Goal: Information Seeking & Learning: Get advice/opinions

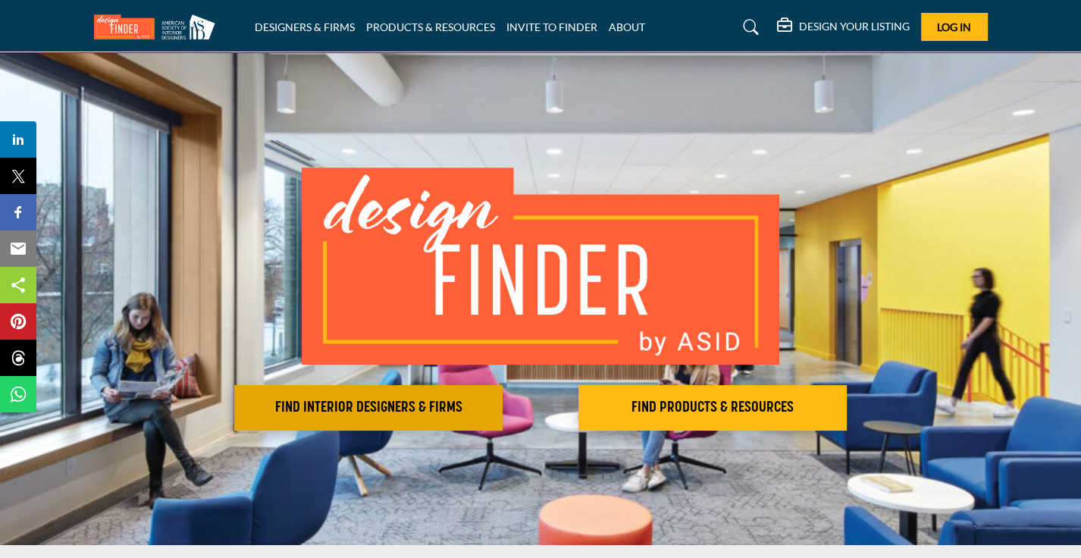
click at [358, 413] on h2 "FIND INTERIOR DESIGNERS & FIRMS" at bounding box center [368, 408] width 259 height 18
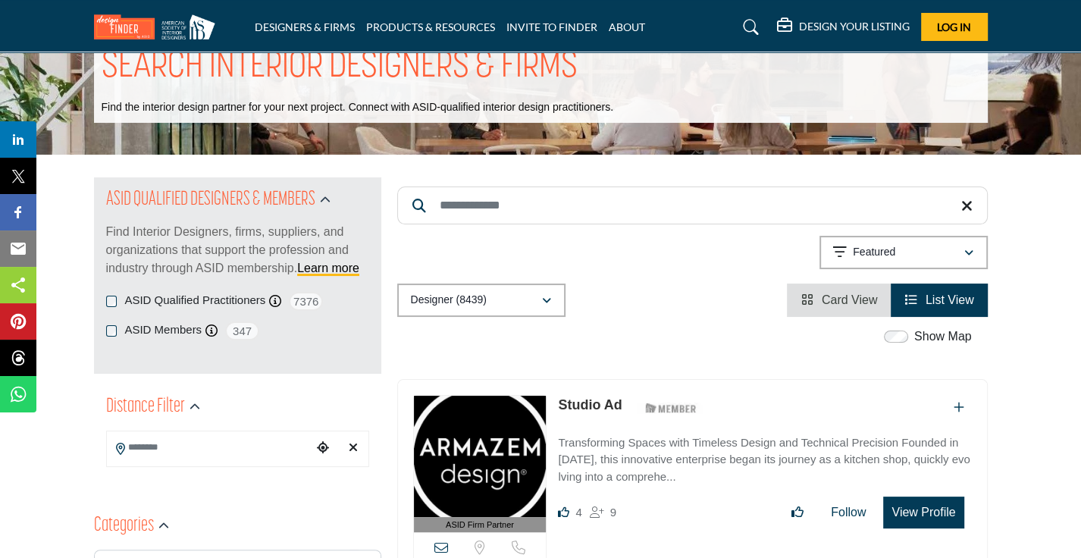
scroll to position [151, 0]
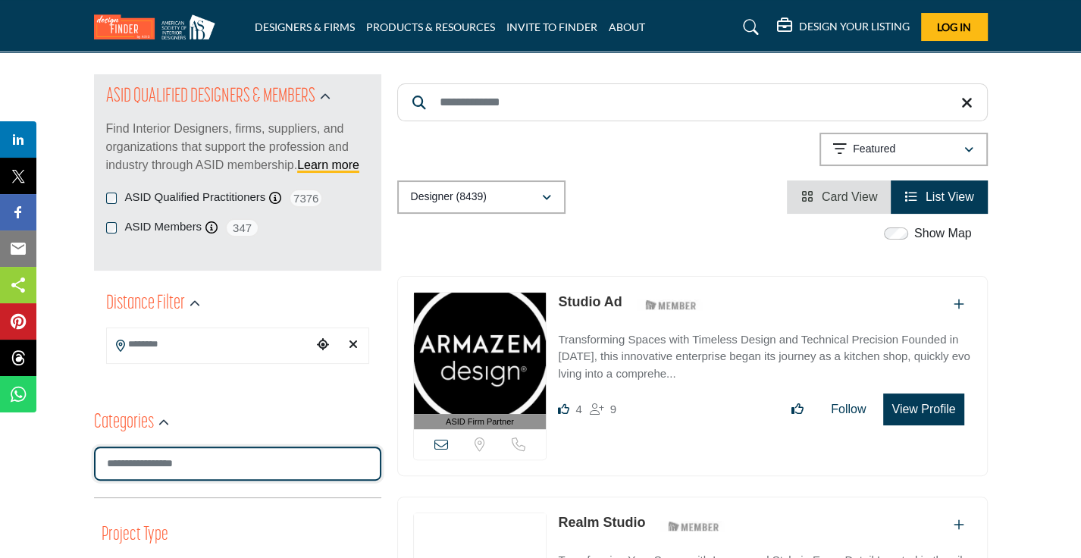
click at [243, 451] on input "Search Category" at bounding box center [237, 463] width 287 height 34
click at [244, 455] on input "Search Category" at bounding box center [237, 463] width 287 height 34
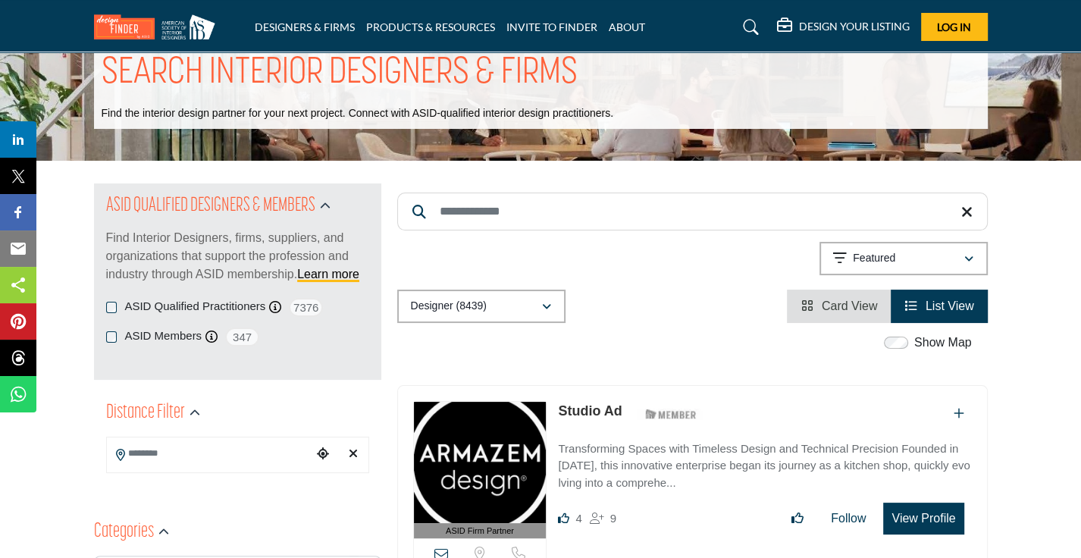
click at [239, 464] on div "Distance Filter" at bounding box center [237, 435] width 287 height 90
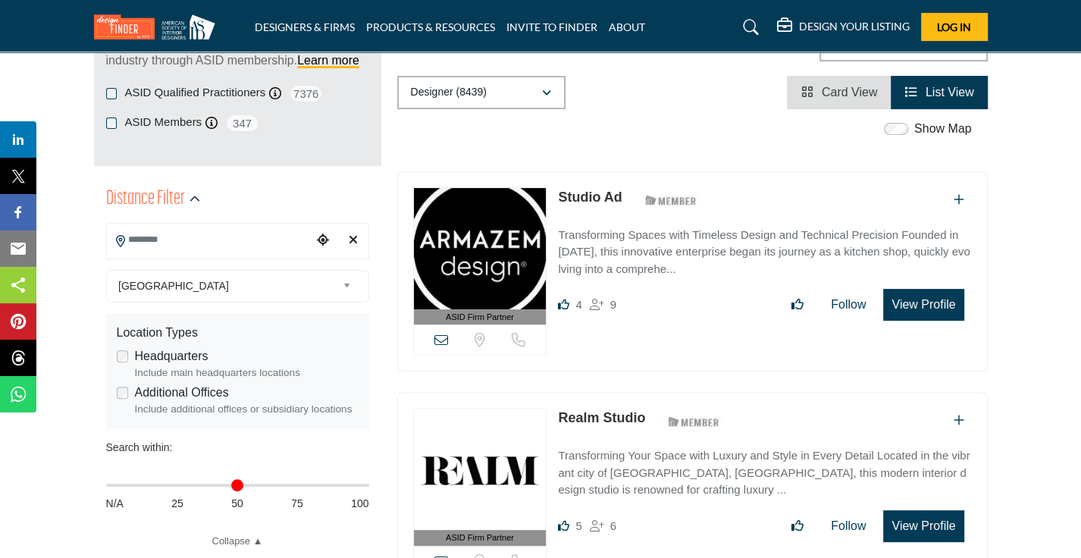
scroll to position [379, 0]
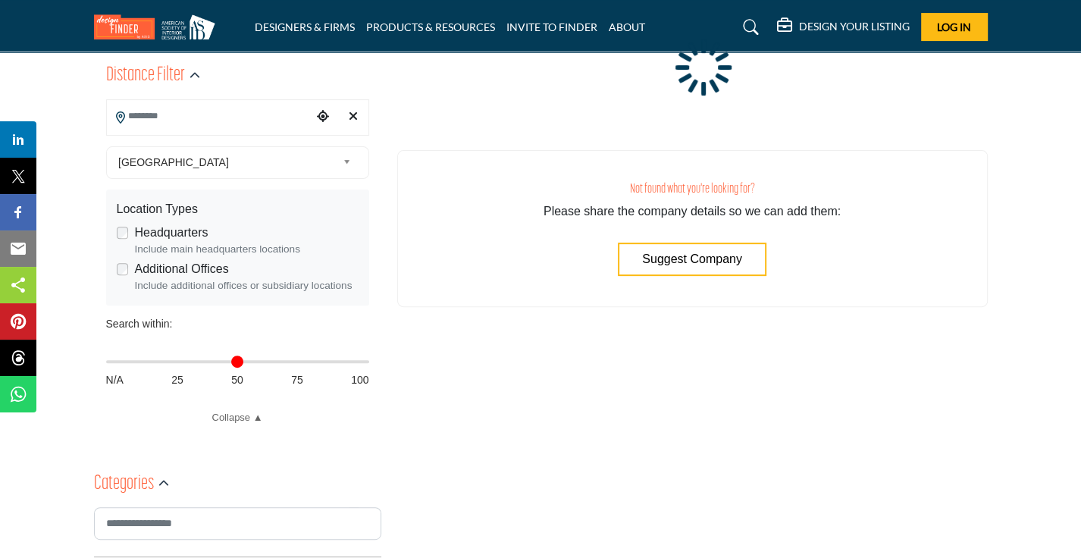
click at [465, 274] on div "Not found what you're looking for? Please share the company details so we can a…" at bounding box center [692, 228] width 590 height 157
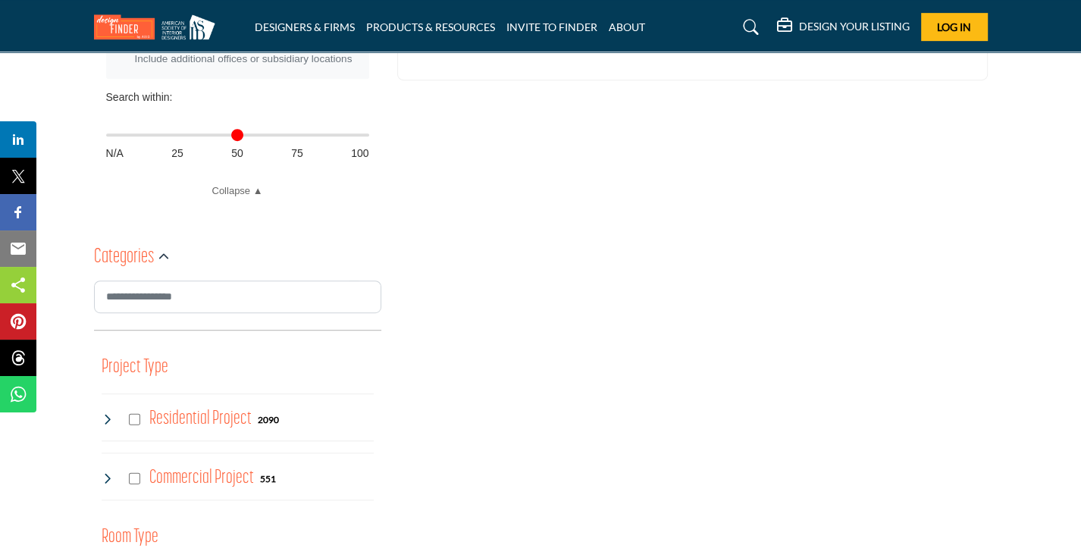
scroll to position [682, 0]
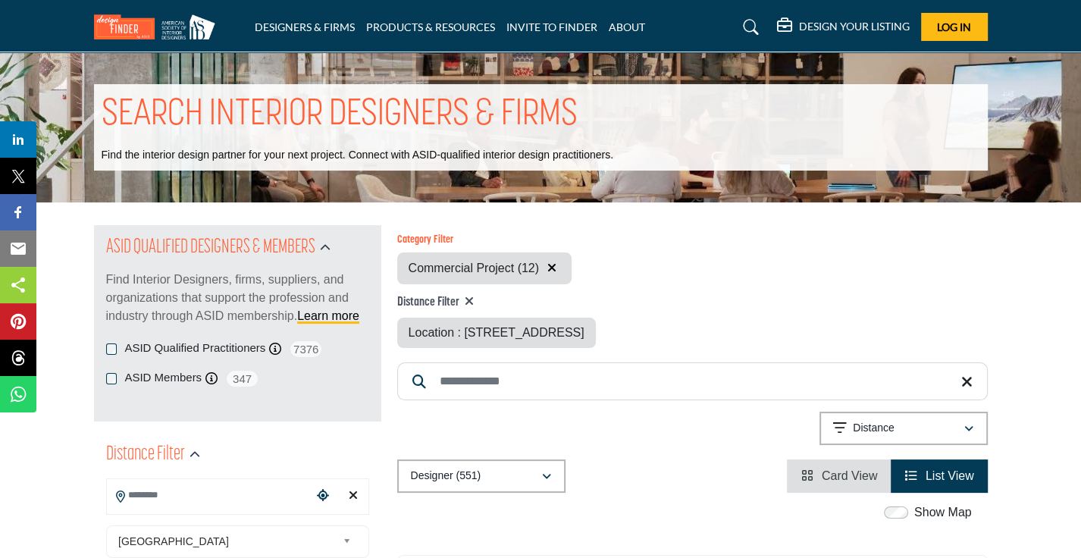
type input "**********"
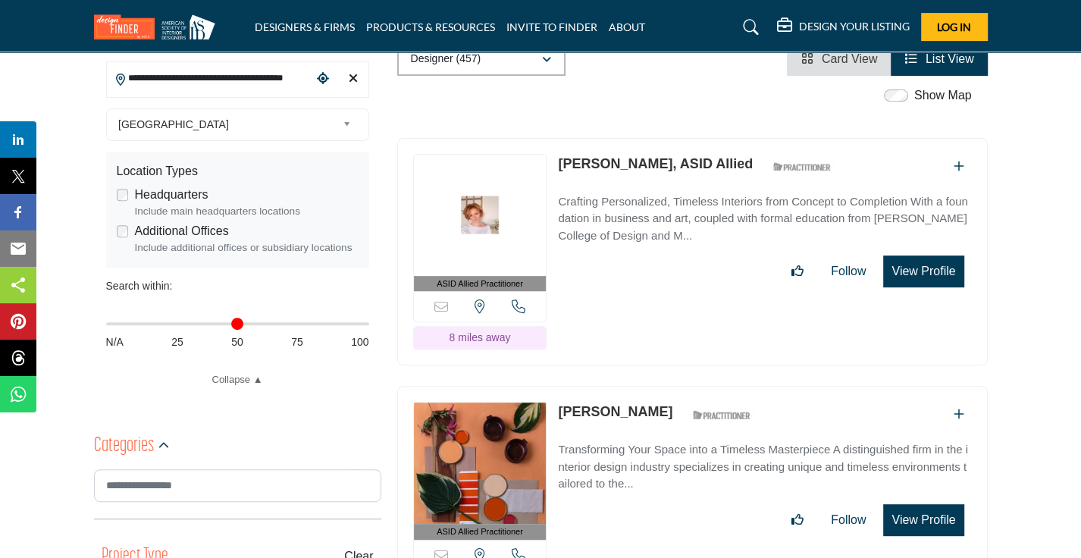
scroll to position [531, 0]
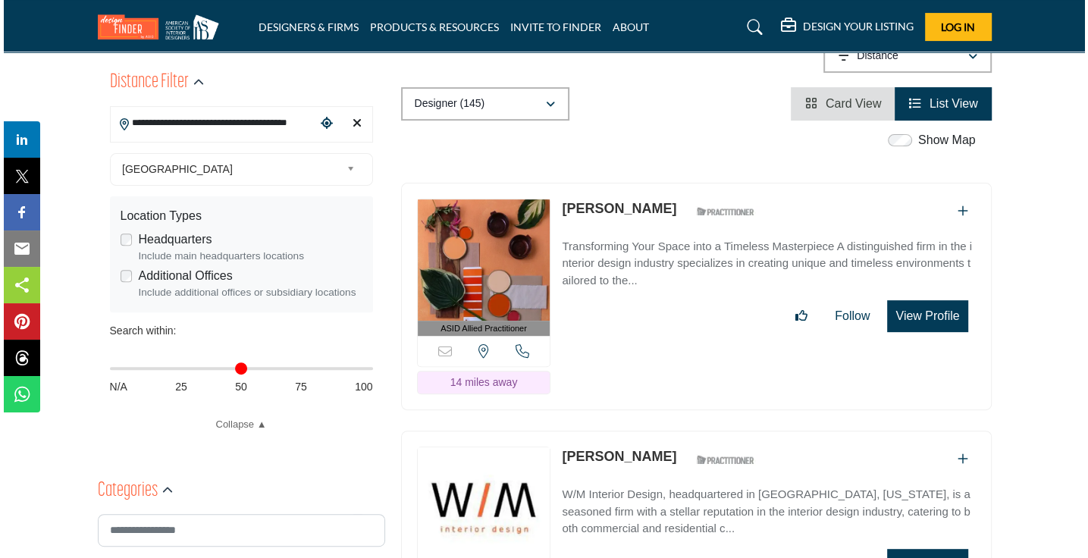
scroll to position [455, 0]
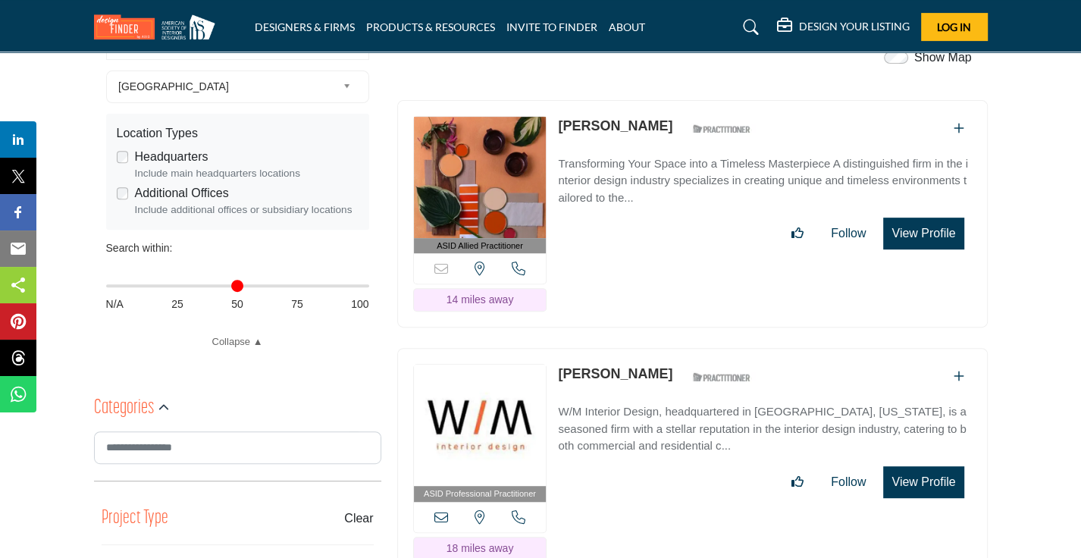
drag, startPoint x: 927, startPoint y: 231, endPoint x: 670, endPoint y: 146, distance: 270.6
click at [925, 231] on button "View Profile" at bounding box center [923, 234] width 80 height 32
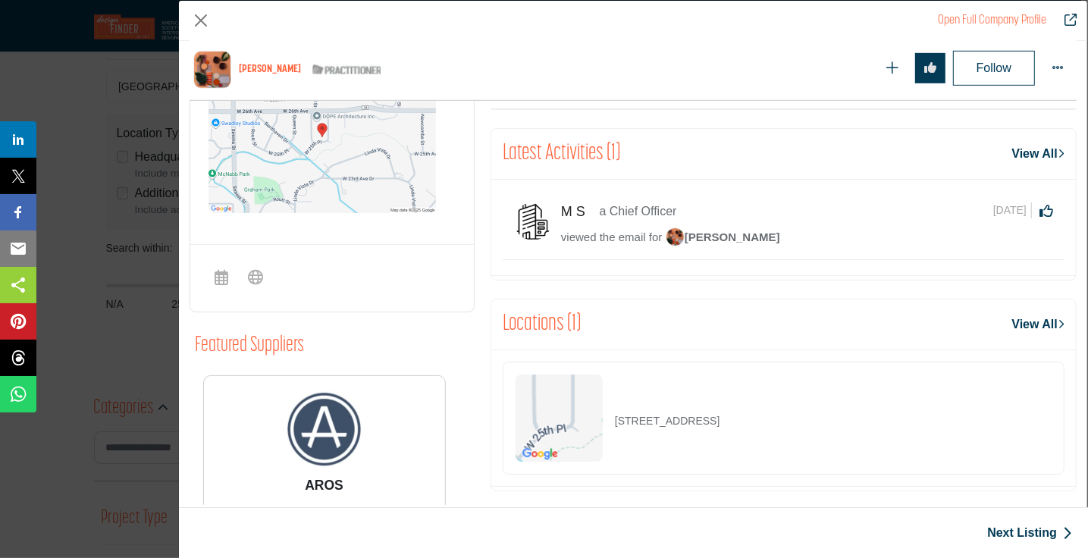
scroll to position [739, 0]
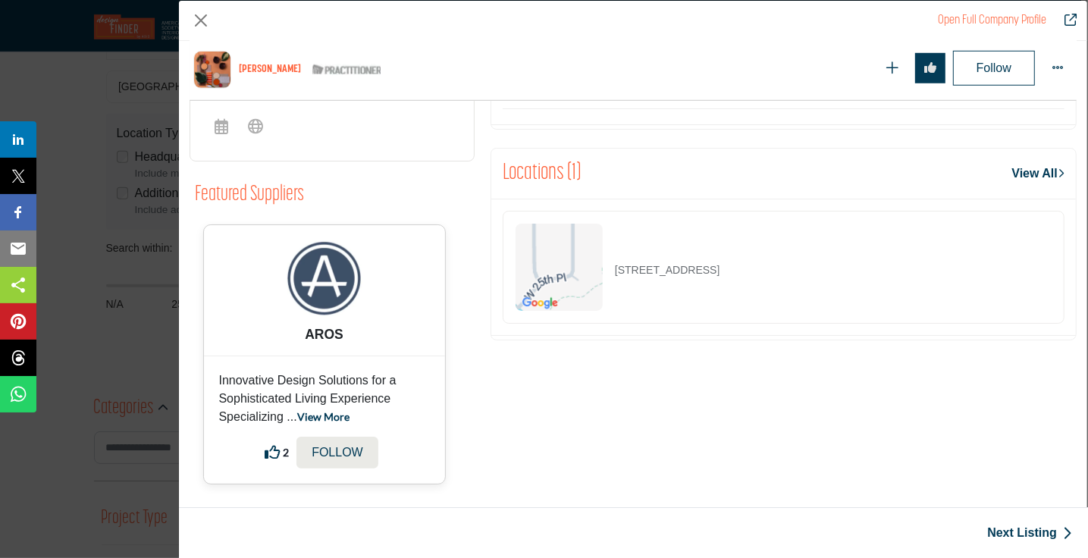
click at [318, 414] on link "View More" at bounding box center [323, 416] width 52 height 13
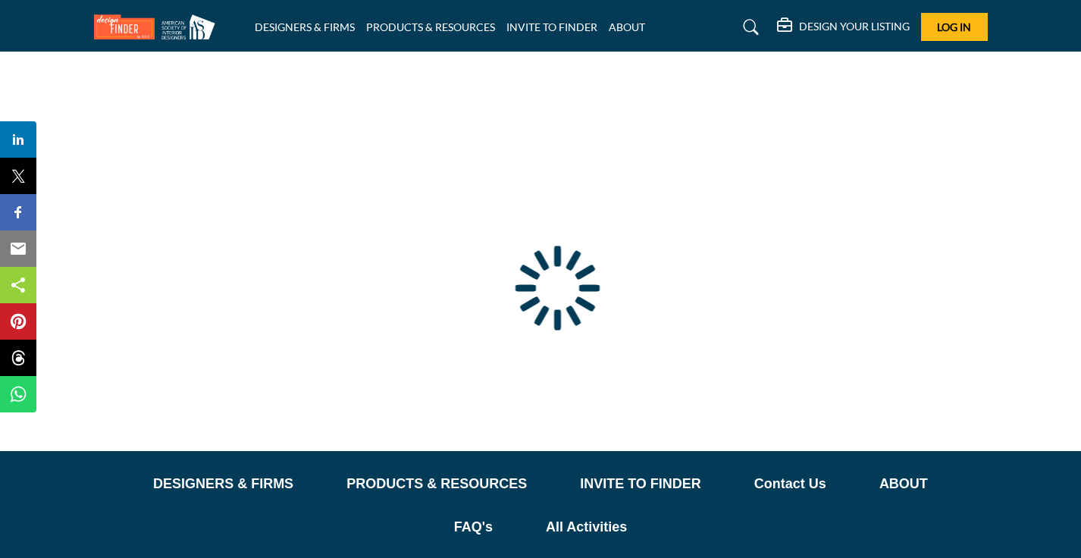
type input "**********"
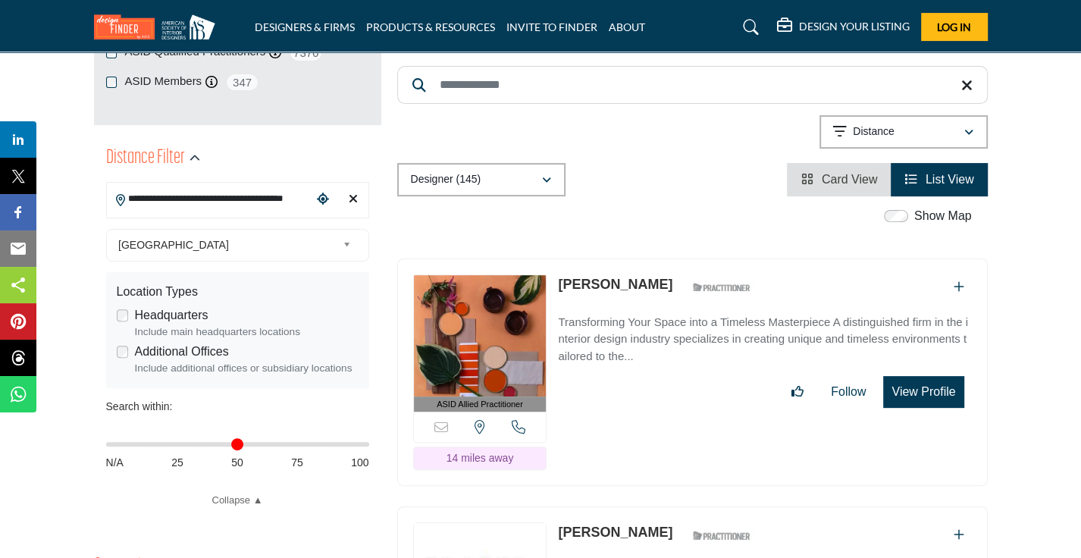
scroll to position [302, 0]
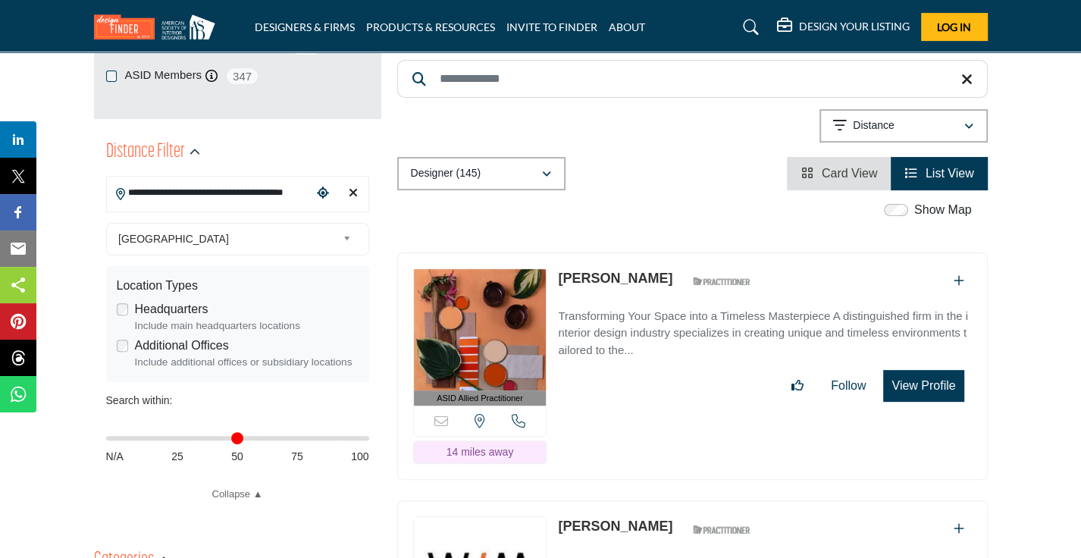
drag, startPoint x: 659, startPoint y: 277, endPoint x: 548, endPoint y: 280, distance: 110.7
click at [548, 280] on div "ASID Allied Practitioner ASID Allied Practitioners have successfully completed …" at bounding box center [692, 366] width 590 height 228
copy div "Sorry, but this listing is on a subscription plan which does not allow users to…"
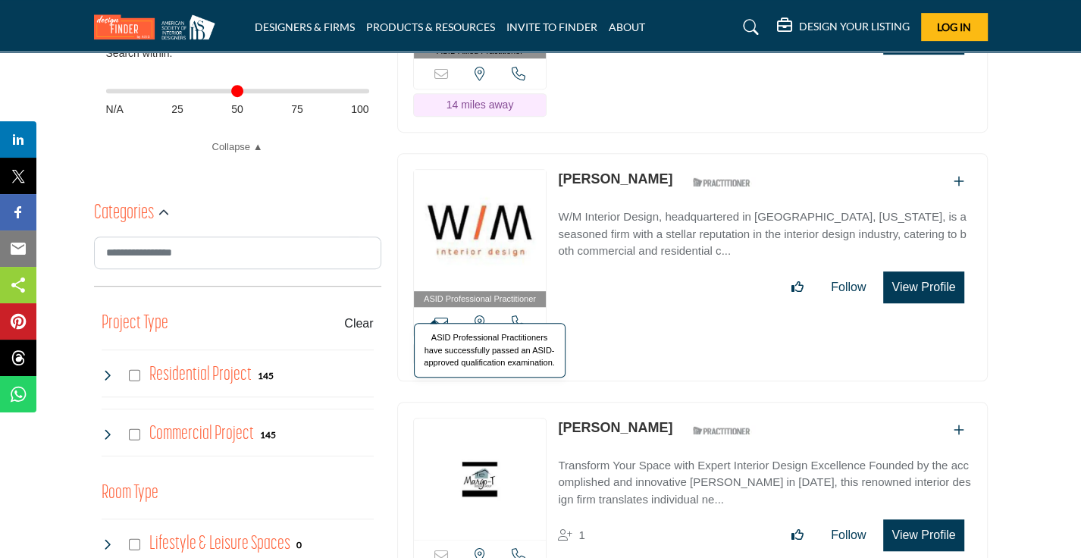
scroll to position [606, 0]
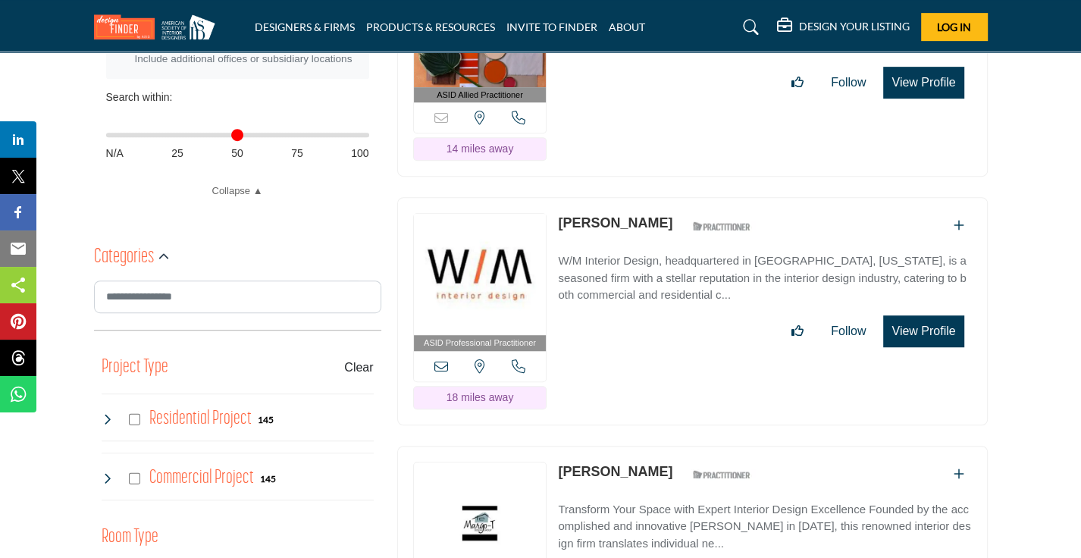
drag, startPoint x: 555, startPoint y: 215, endPoint x: 656, endPoint y: 217, distance: 101.6
click at [656, 217] on div "ASID Professional Practitioner ASID Professional Practitioners have successfull…" at bounding box center [692, 311] width 590 height 228
copy link "[PERSON_NAME]"
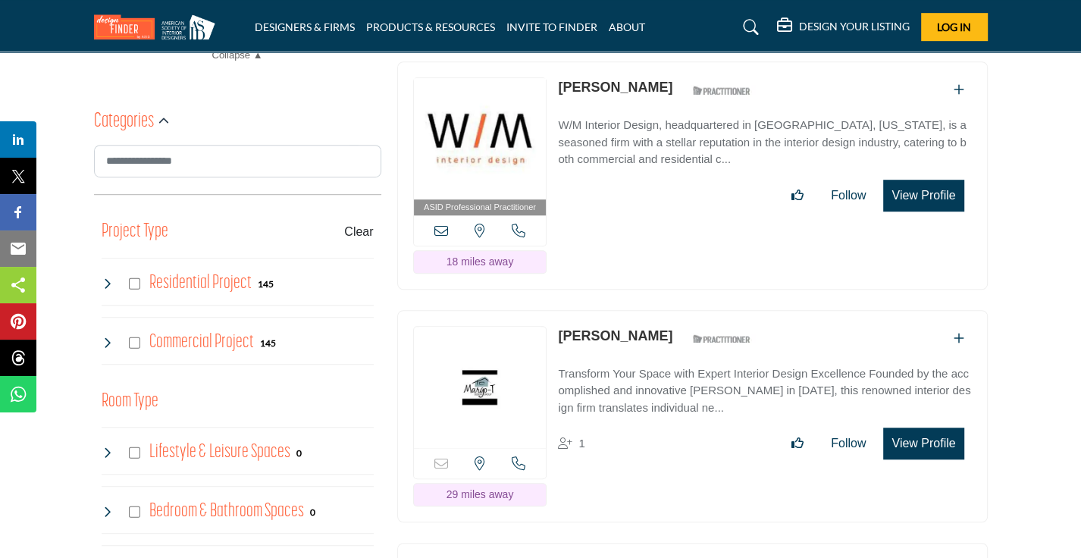
scroll to position [757, 0]
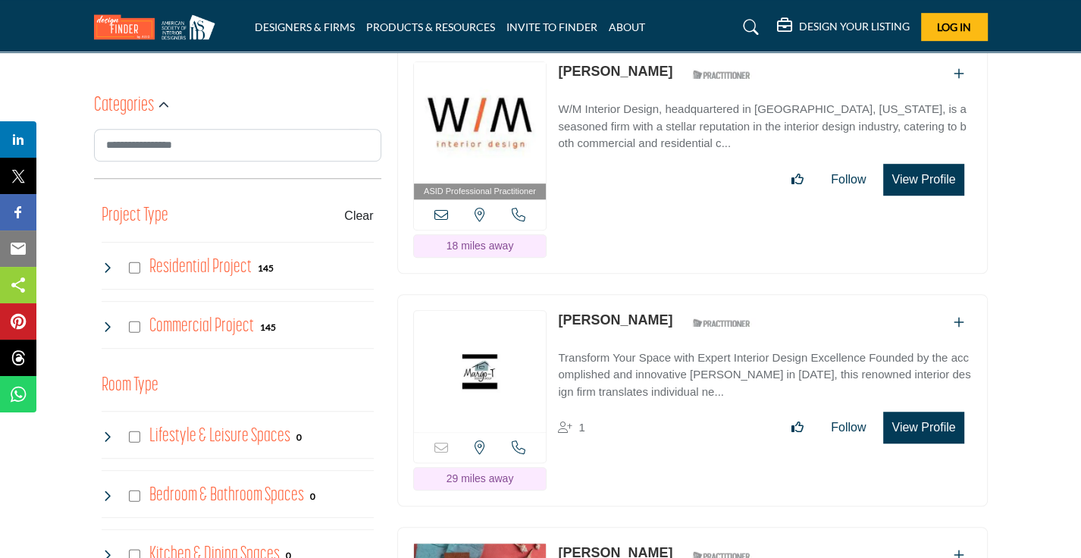
drag, startPoint x: 641, startPoint y: 312, endPoint x: 559, endPoint y: 312, distance: 82.6
click at [559, 312] on div "Margo Togher ASID Qualified Practitioner who validates work and experience to h…" at bounding box center [658, 323] width 201 height 27
copy link "[PERSON_NAME]"
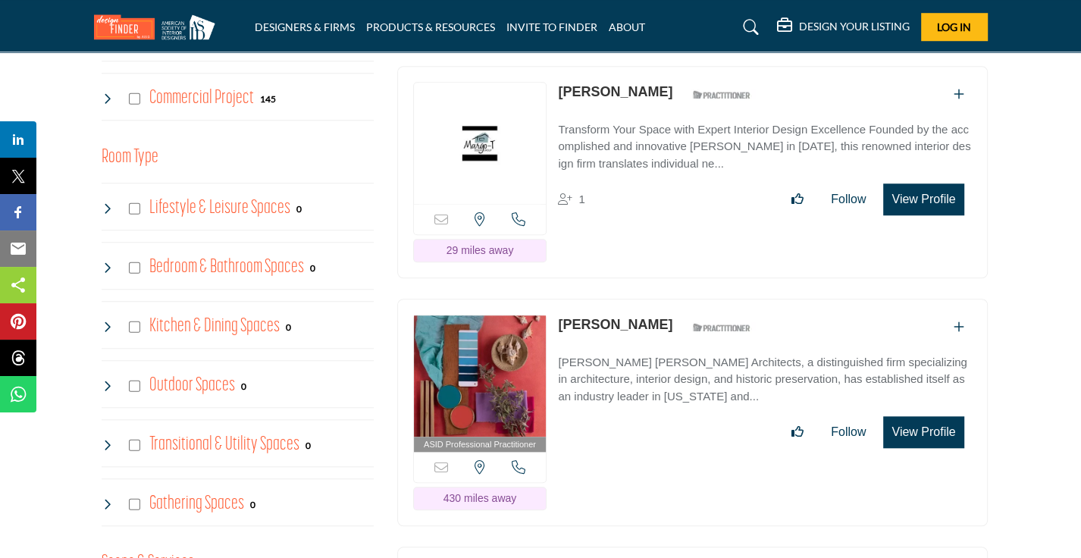
drag, startPoint x: 643, startPoint y: 310, endPoint x: 561, endPoint y: 318, distance: 82.2
click at [561, 318] on div "Holly Horsch ASID Qualified Practitioner who validates work and experience to h…" at bounding box center [658, 328] width 201 height 27
copy div "[PERSON_NAME]"
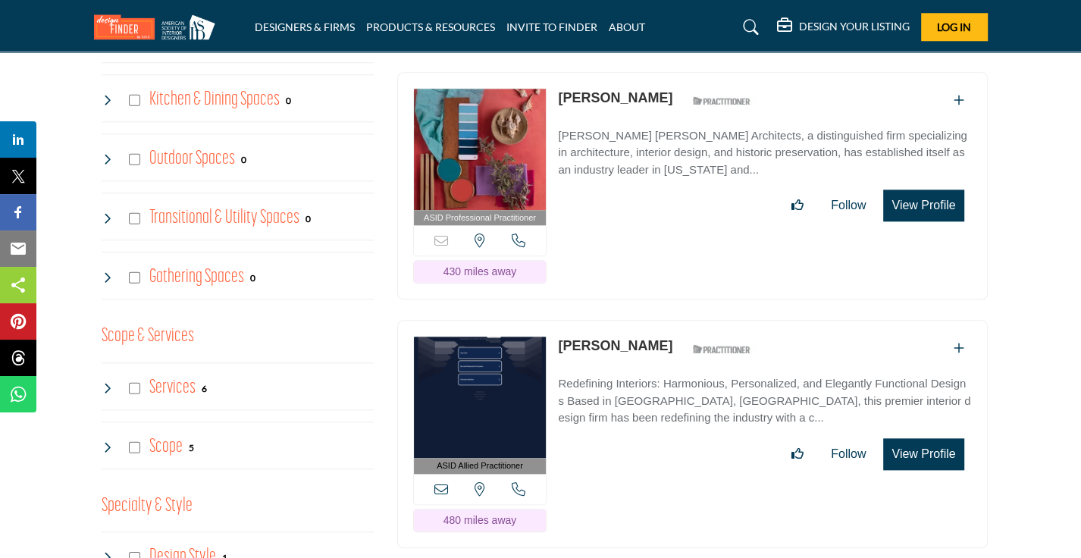
drag, startPoint x: 650, startPoint y: 330, endPoint x: 556, endPoint y: 332, distance: 94.8
click at [556, 332] on div "ASID Allied Practitioner ASID Allied Practitioners have successfully completed …" at bounding box center [692, 434] width 590 height 228
copy div "[PERSON_NAME]"
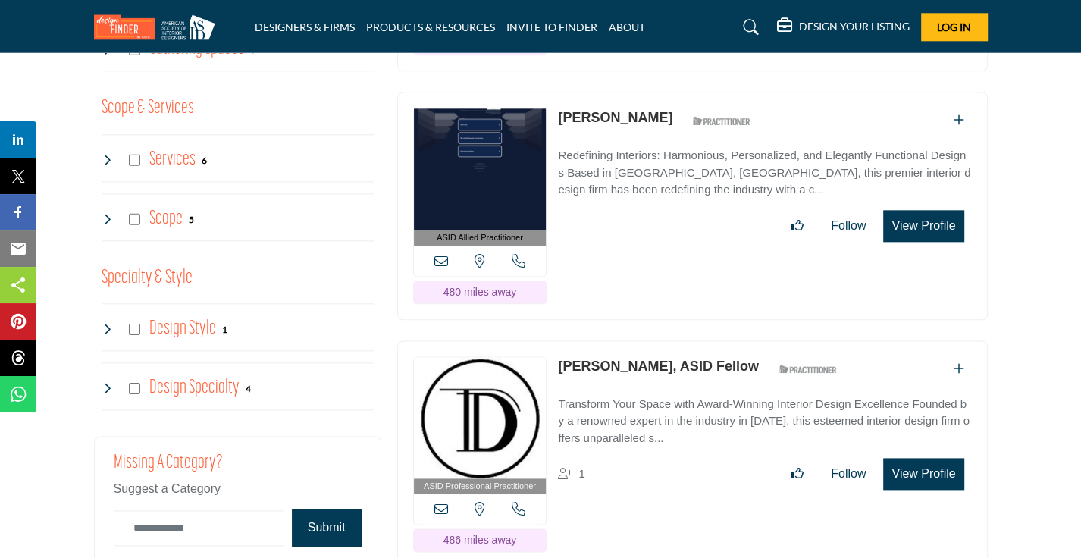
scroll to position [1515, 0]
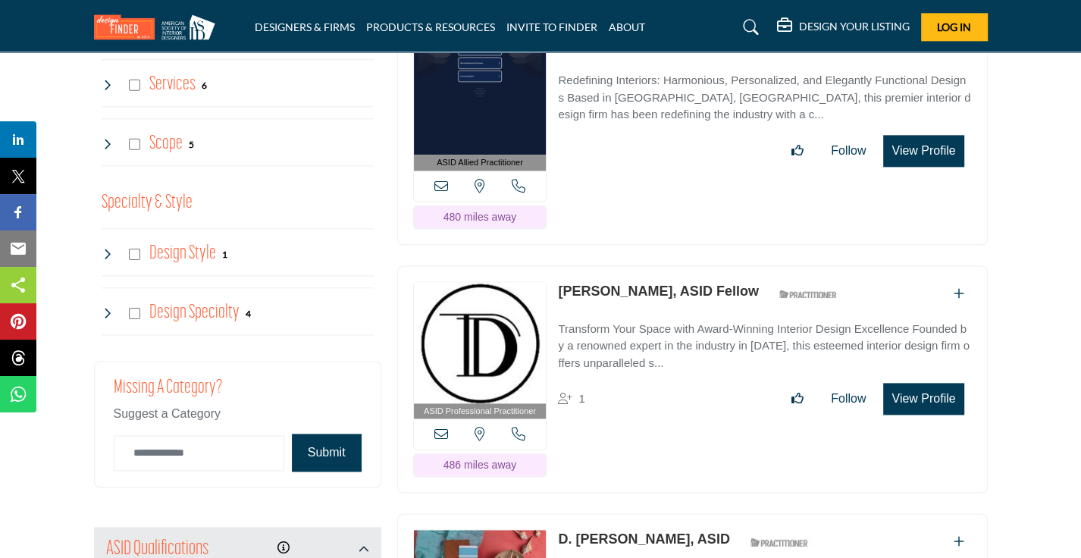
drag, startPoint x: 572, startPoint y: 258, endPoint x: 650, endPoint y: 280, distance: 81.6
click at [650, 280] on div "ASID Professional Practitioner ASID Professional Practitioners have successfull…" at bounding box center [692, 379] width 590 height 228
drag, startPoint x: 558, startPoint y: 253, endPoint x: 587, endPoint y: 277, distance: 37.8
click at [587, 277] on div "ASID Professional Practitioner ASID Professional Practitioners have successfull…" at bounding box center [692, 379] width 590 height 228
click at [581, 265] on div "ASID Professional Practitioner ASID Professional Practitioners have successfull…" at bounding box center [692, 379] width 590 height 228
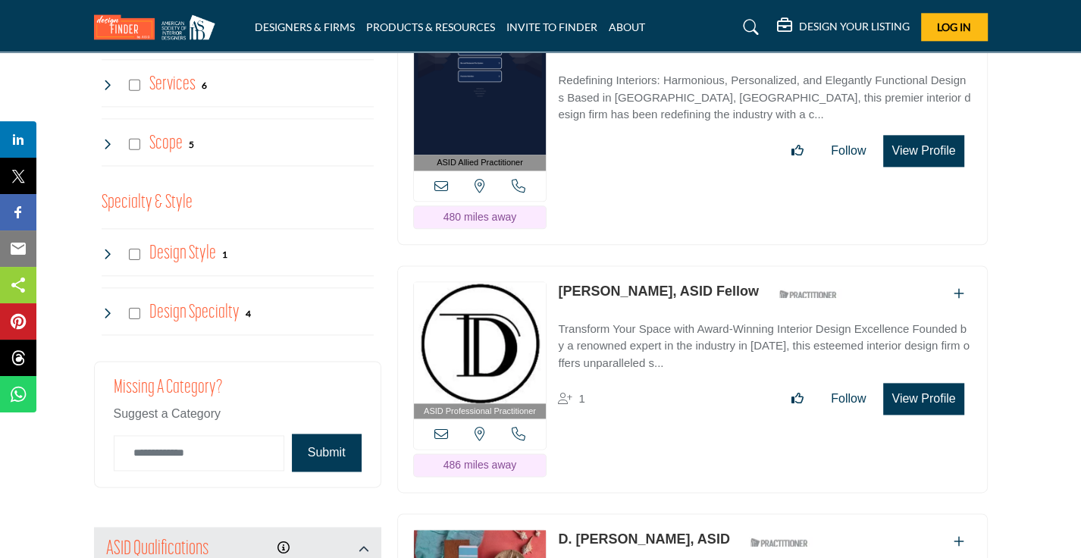
drag, startPoint x: 558, startPoint y: 260, endPoint x: 650, endPoint y: 282, distance: 95.1
click at [650, 282] on div "ASID Professional Practitioner ASID Professional Practitioners have successfull…" at bounding box center [692, 379] width 590 height 228
copy link "Marilyn Hansen"
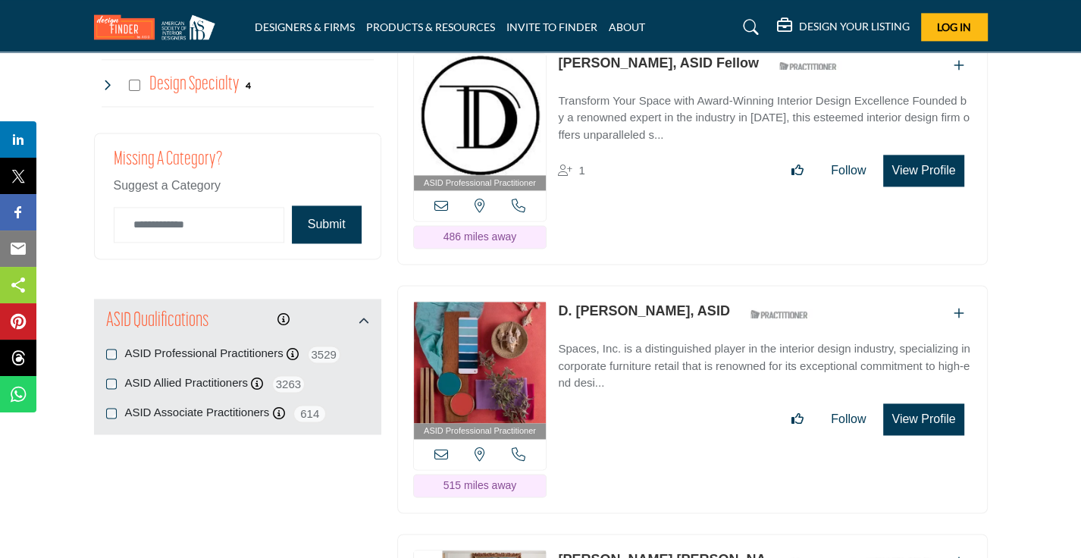
drag, startPoint x: 556, startPoint y: 284, endPoint x: 653, endPoint y: 289, distance: 97.1
click at [653, 289] on div "ASID Professional Practitioner ASID Professional Practitioners have successfull…" at bounding box center [692, 399] width 590 height 228
copy link "D. Alison Hafar,"
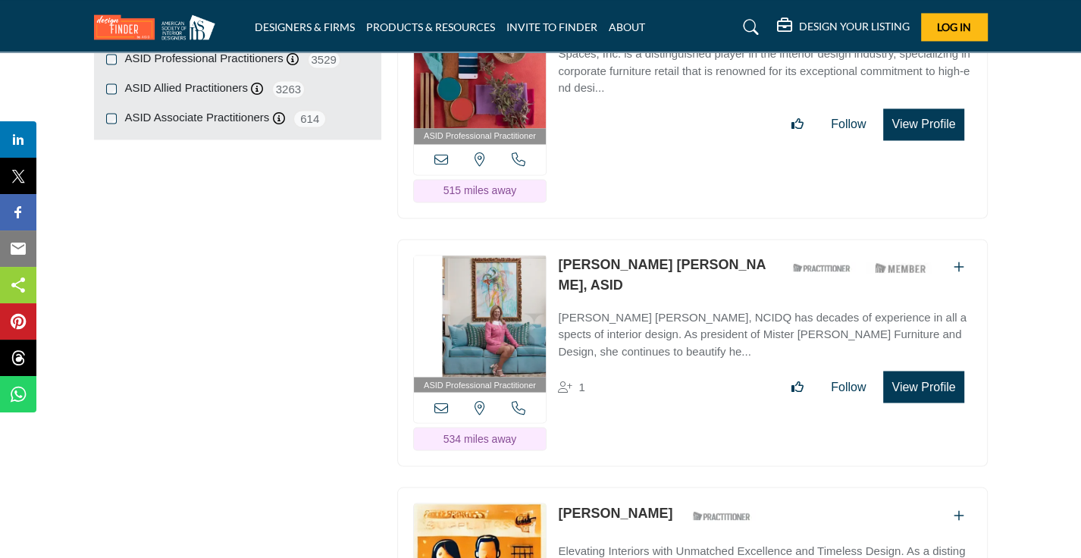
scroll to position [2047, 0]
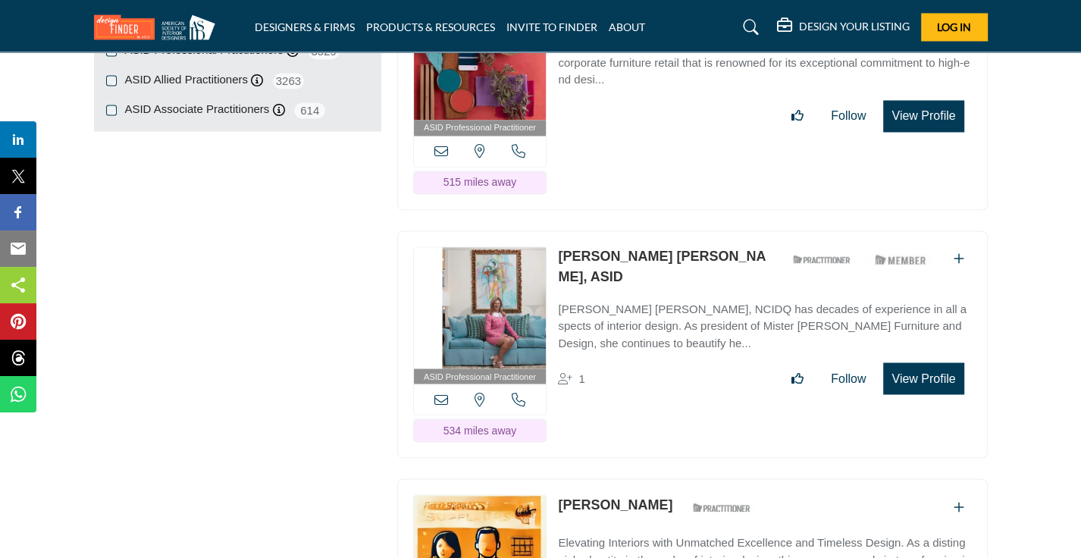
drag, startPoint x: 557, startPoint y: 237, endPoint x: 668, endPoint y: 237, distance: 110.7
click at [668, 249] on link "[PERSON_NAME] [PERSON_NAME], ASID" at bounding box center [662, 267] width 208 height 36
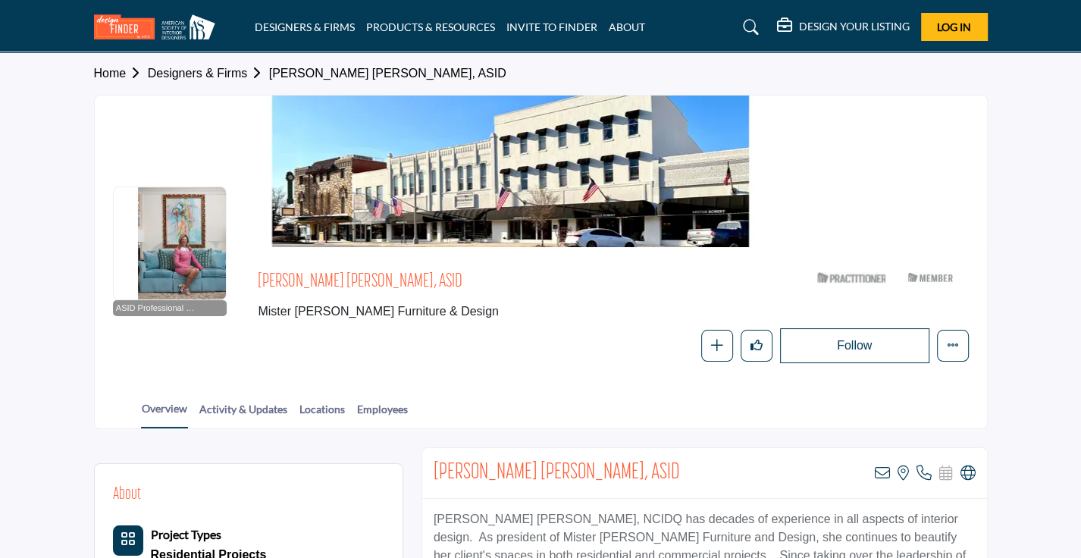
drag, startPoint x: 248, startPoint y: 283, endPoint x: 318, endPoint y: 280, distance: 69.8
click at [0, 0] on div at bounding box center [0, 0] width 0 height 0
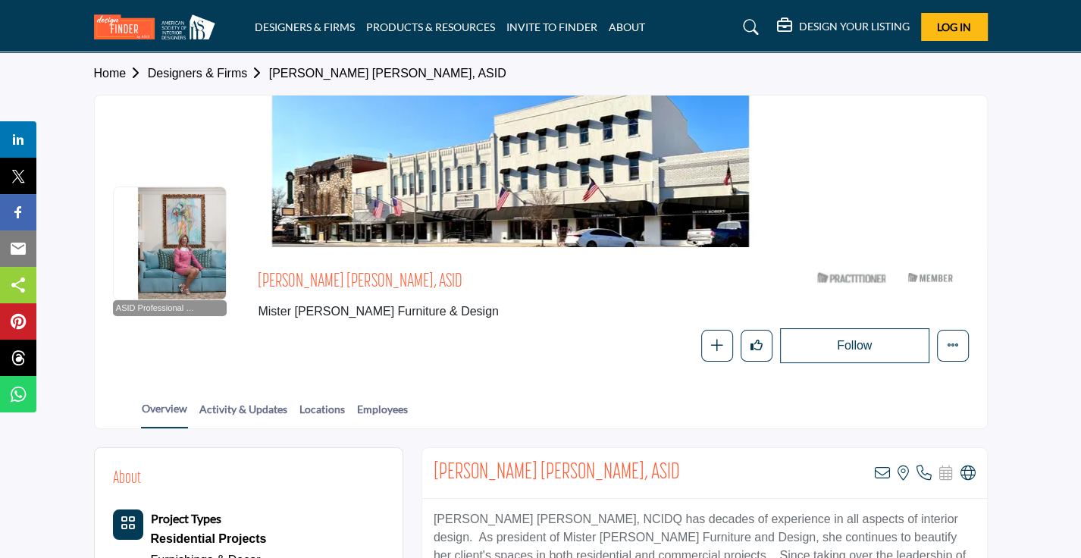
drag, startPoint x: 258, startPoint y: 280, endPoint x: 365, endPoint y: 281, distance: 106.9
click at [365, 281] on span "[PERSON_NAME] [PERSON_NAME], ASID" at bounding box center [466, 282] width 417 height 25
copy span "Keven Calonkey Carl"
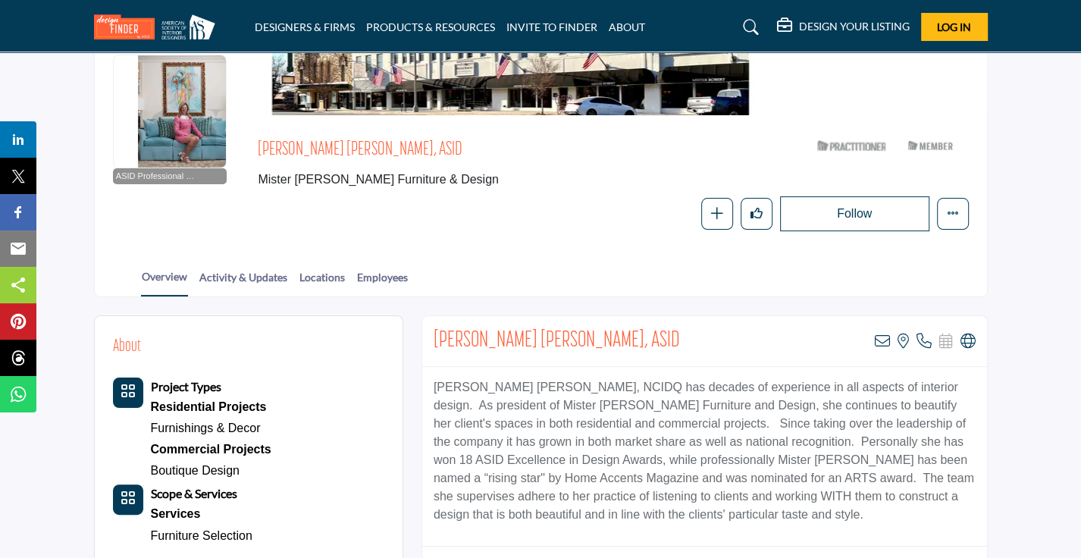
scroll to position [151, 0]
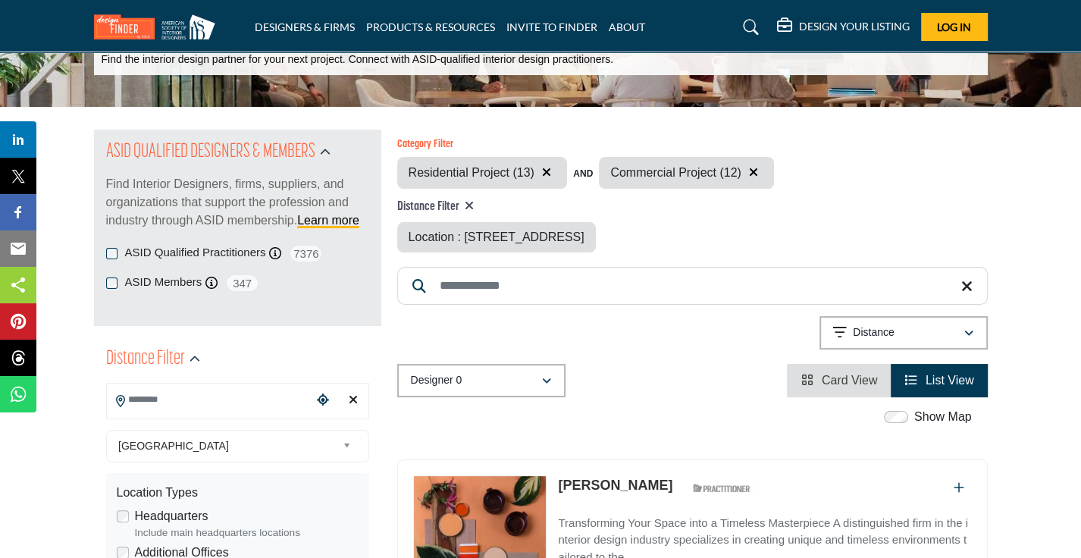
type input "**********"
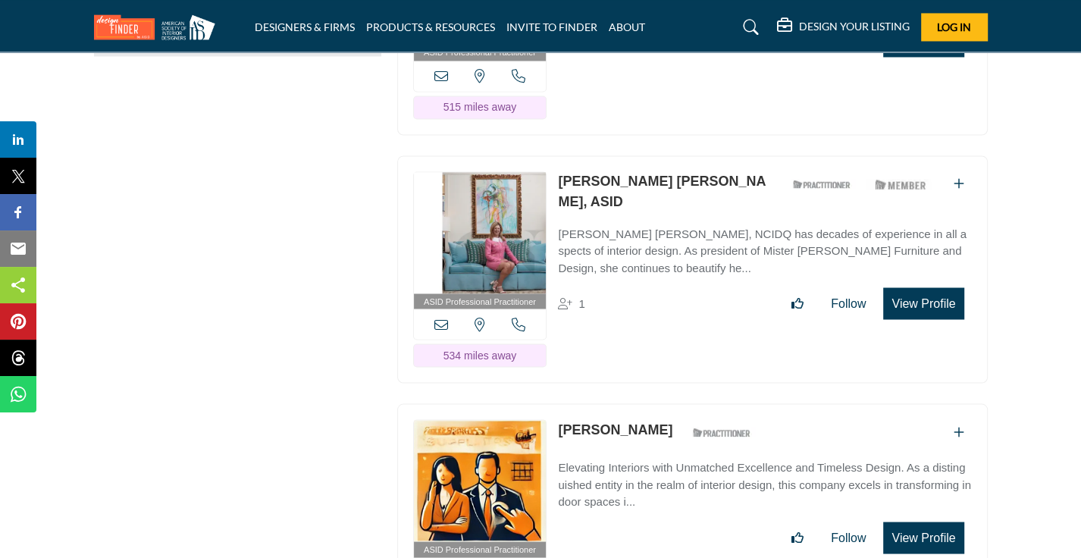
scroll to position [2273, 0]
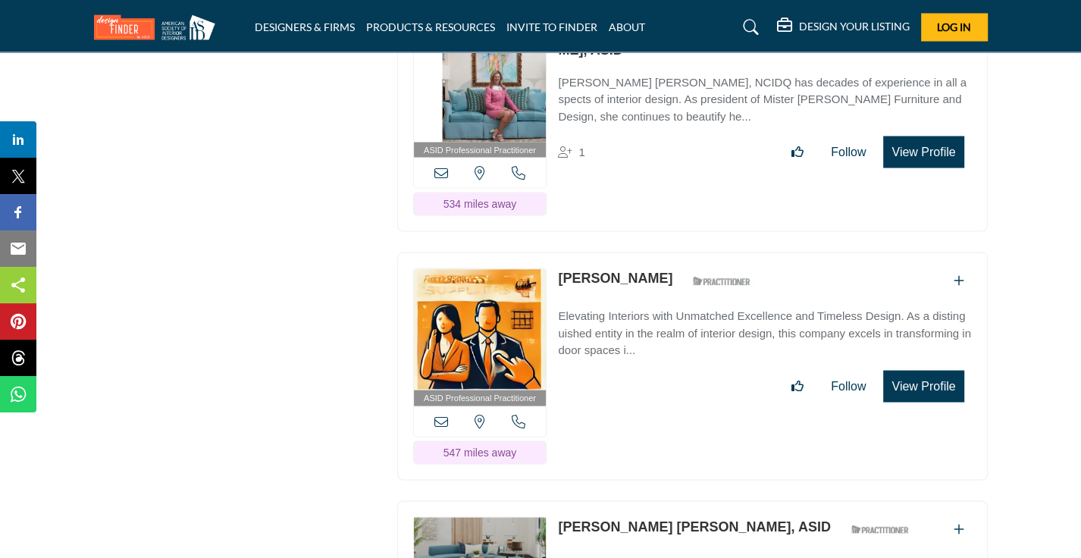
drag, startPoint x: 629, startPoint y: 252, endPoint x: 561, endPoint y: 257, distance: 68.4
click at [561, 268] on div "[PERSON_NAME] ASID Qualified Practitioner who validates work and experience to …" at bounding box center [658, 281] width 201 height 27
copy link "[PERSON_NAME]"
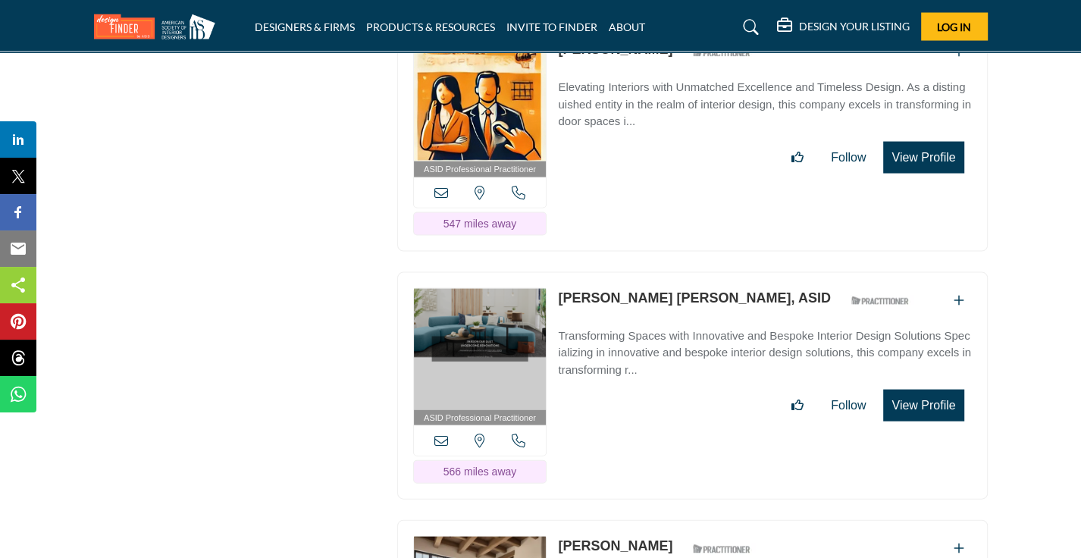
drag, startPoint x: 554, startPoint y: 272, endPoint x: 658, endPoint y: 263, distance: 104.2
click at [668, 272] on div "ASID Professional Practitioner ASID Professional Practitioners have successfull…" at bounding box center [692, 386] width 590 height 228
copy link "[PERSON_NAME] [PERSON_NAME]"
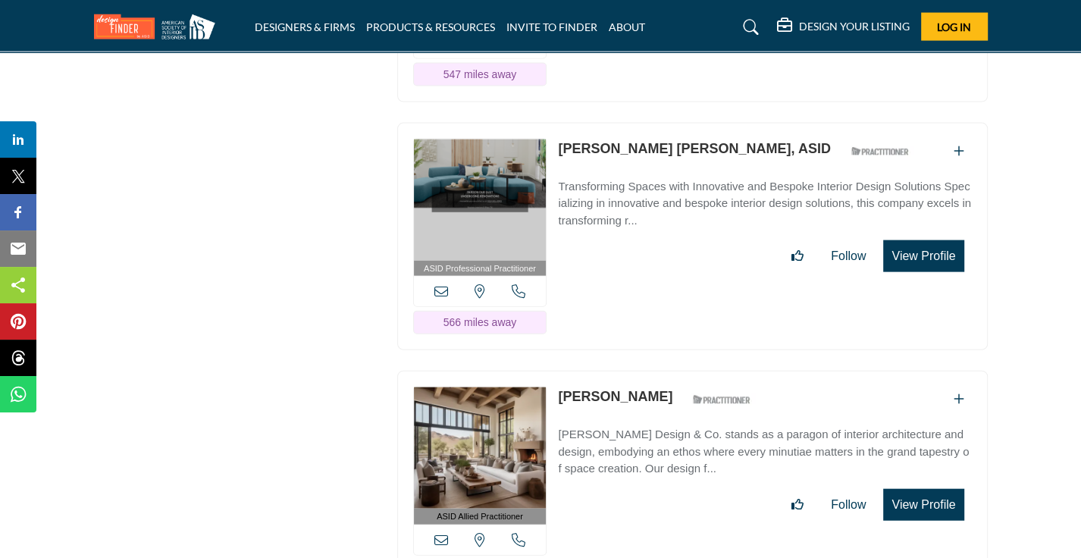
scroll to position [2653, 0]
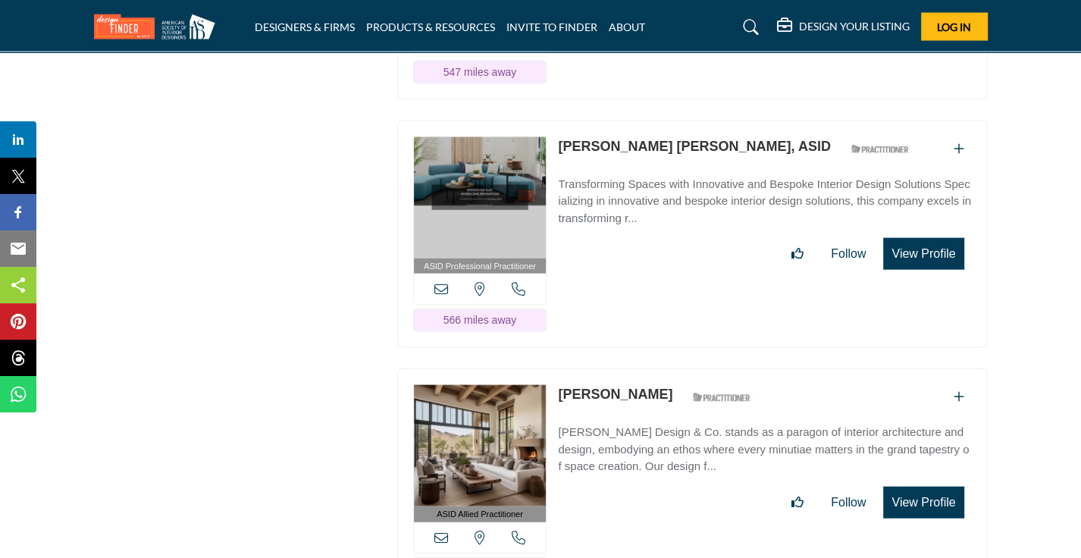
drag, startPoint x: 657, startPoint y: 365, endPoint x: 557, endPoint y: 368, distance: 100.1
click at [557, 368] on div "ASID Allied Practitioner ASID Allied Practitioners have successfully completed …" at bounding box center [692, 482] width 590 height 228
copy link "[PERSON_NAME]"
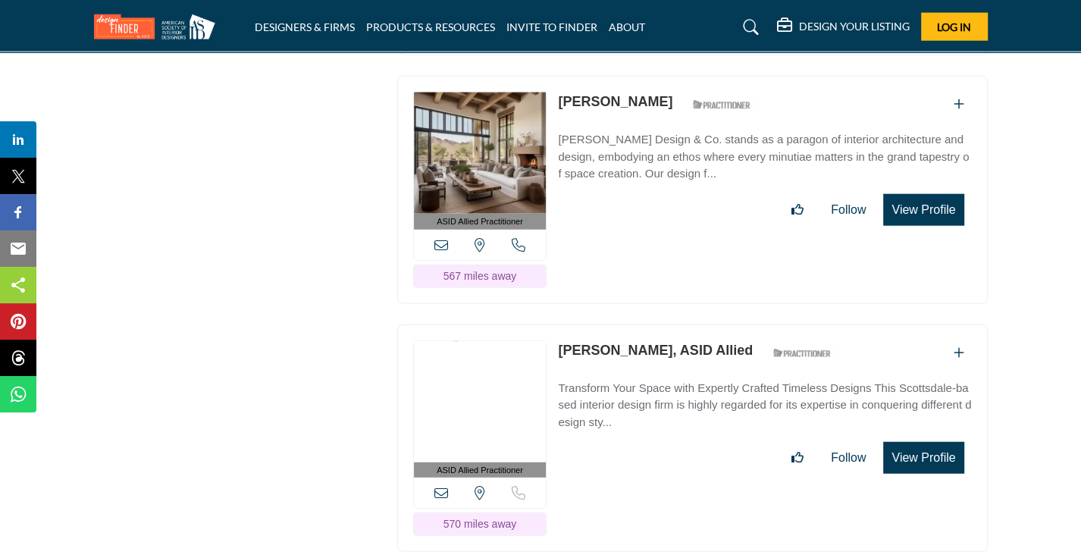
scroll to position [2956, 0]
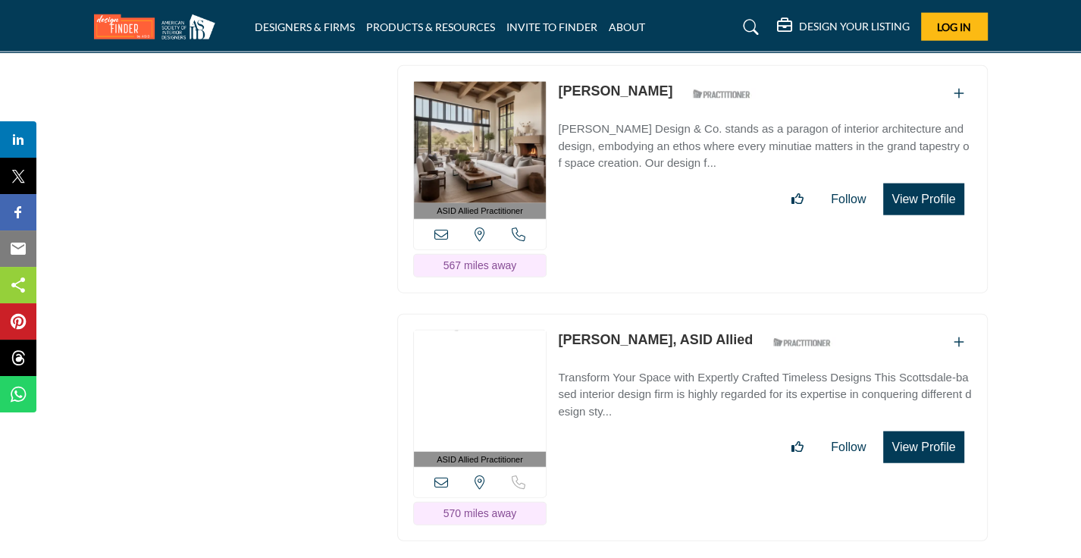
drag, startPoint x: 562, startPoint y: 286, endPoint x: 646, endPoint y: 309, distance: 87.4
click at [646, 314] on div "ASID Allied Practitioner ASID Allied Practitioners have successfully completed …" at bounding box center [692, 428] width 590 height 228
copy link "[PERSON_NAME]"
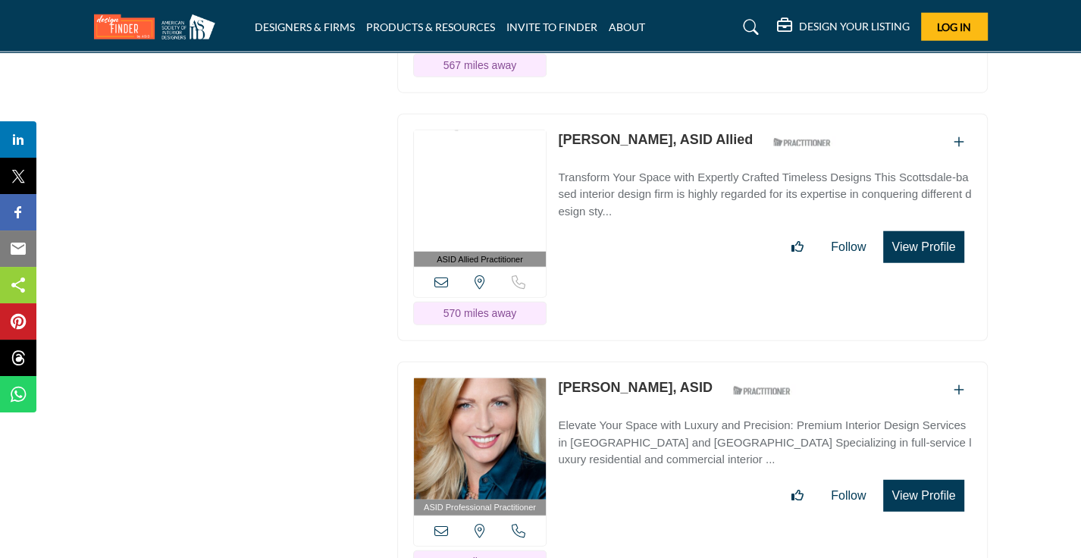
scroll to position [3184, 0]
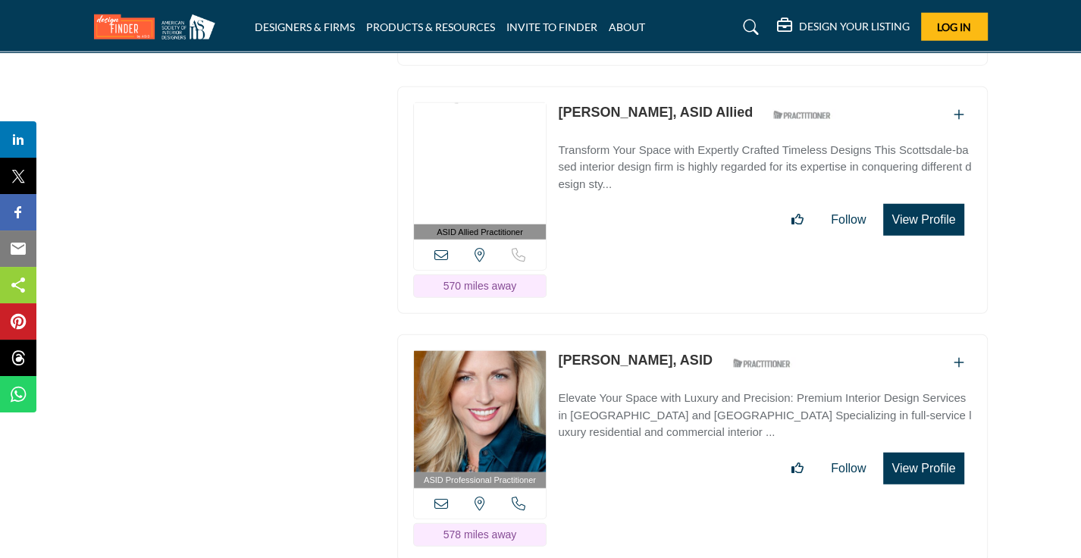
drag, startPoint x: 559, startPoint y: 329, endPoint x: 650, endPoint y: 320, distance: 91.4
click at [650, 350] on p "[PERSON_NAME], ASID" at bounding box center [635, 360] width 154 height 20
copy link "[PERSON_NAME],"
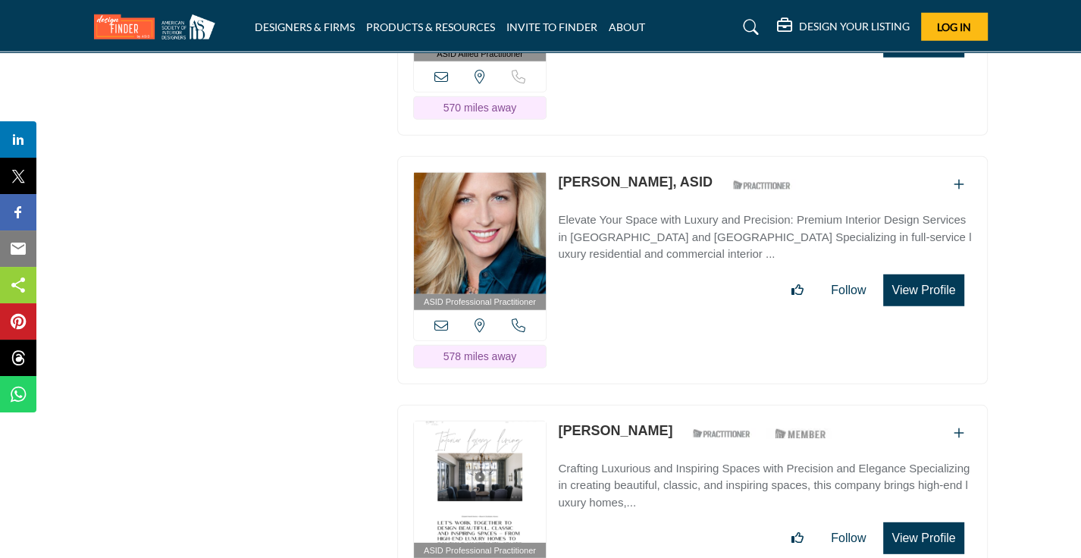
scroll to position [3411, 0]
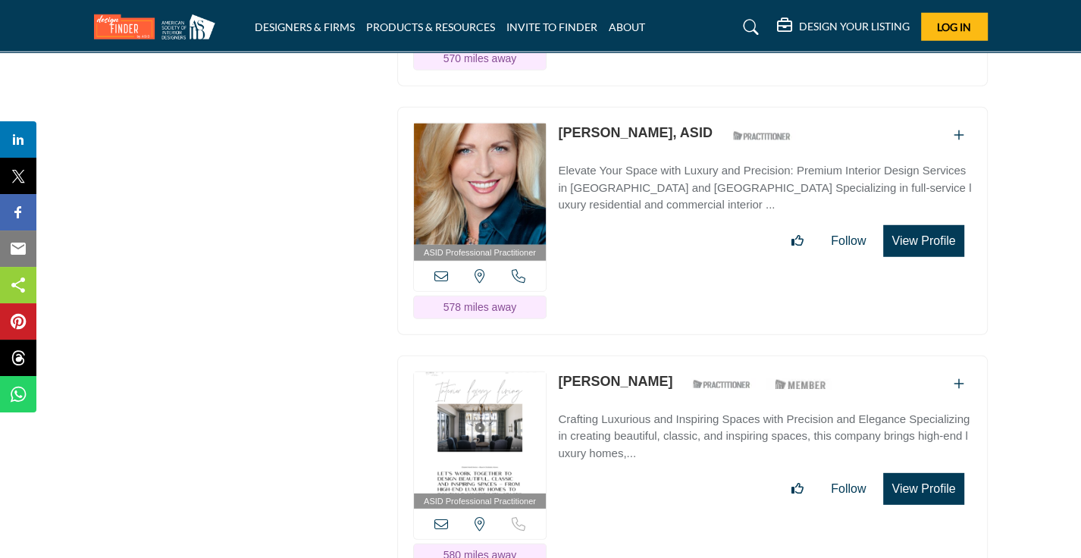
drag, startPoint x: 556, startPoint y: 334, endPoint x: 659, endPoint y: 343, distance: 103.6
click at [659, 355] on div "ASID Professional Practitioner ASID Professional Practitioners have successfull…" at bounding box center [692, 469] width 590 height 228
copy link "[PERSON_NAME]"
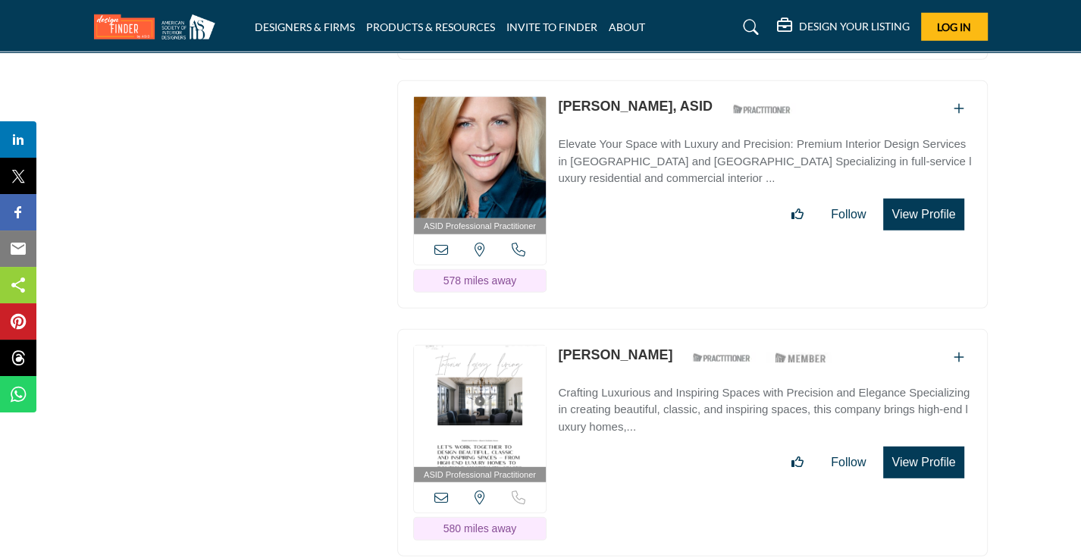
scroll to position [3638, 0]
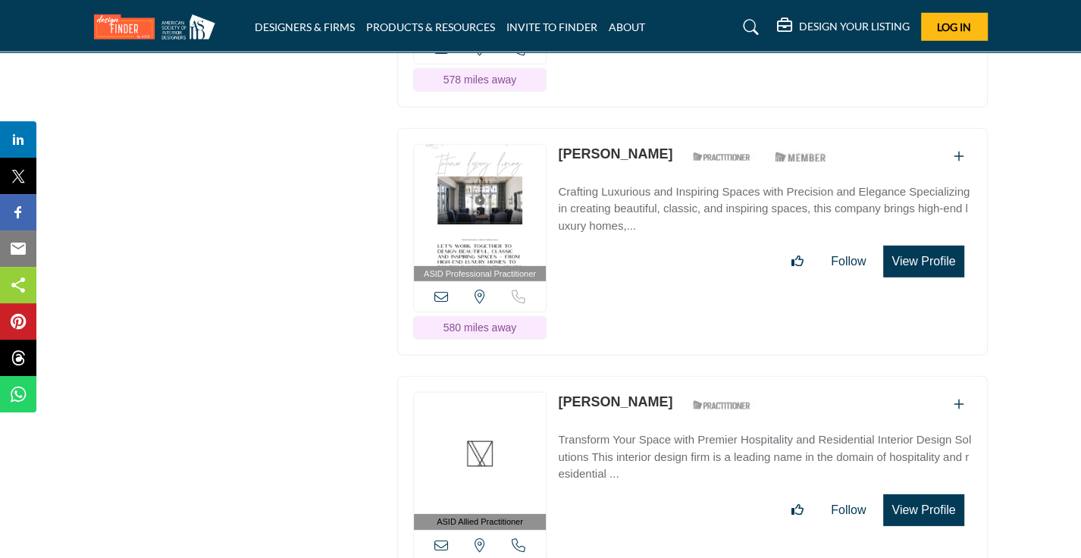
drag, startPoint x: 658, startPoint y: 361, endPoint x: 556, endPoint y: 353, distance: 102.6
click at [556, 376] on div "ASID Allied Practitioner ASID Allied Practitioners have successfully completed …" at bounding box center [692, 490] width 590 height 228
copy link "[PERSON_NAME]"
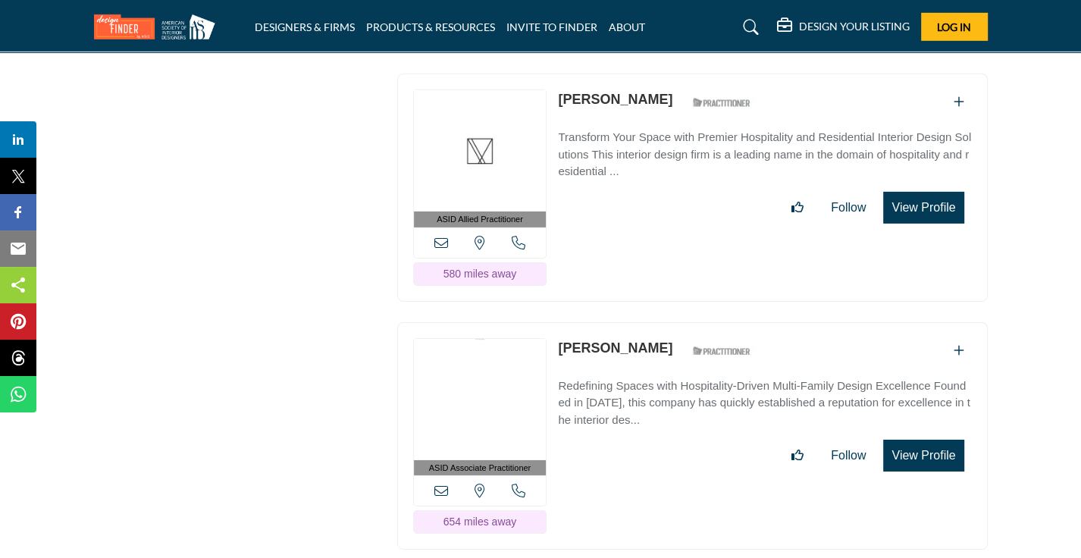
drag, startPoint x: 552, startPoint y: 280, endPoint x: 653, endPoint y: 303, distance: 104.3
click at [653, 322] on div "ASID Associate Practitioner ASID Associate Practitioners have a degree in any m…" at bounding box center [692, 436] width 590 height 228
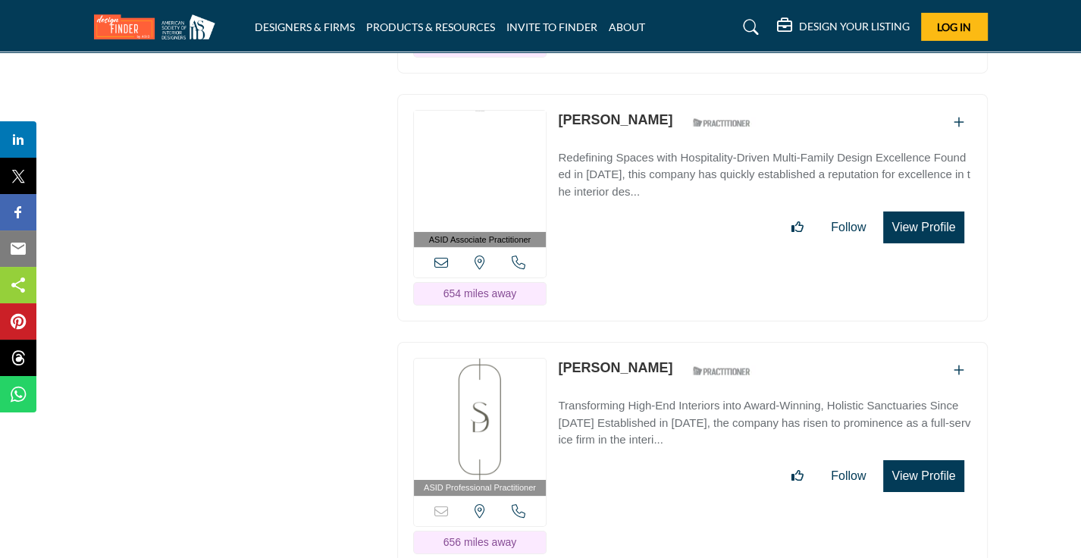
drag, startPoint x: 653, startPoint y: 316, endPoint x: 558, endPoint y: 328, distance: 96.3
click at [558, 358] on div "[PERSON_NAME] ASID Qualified Practitioner who validates work and experience to …" at bounding box center [658, 371] width 201 height 27
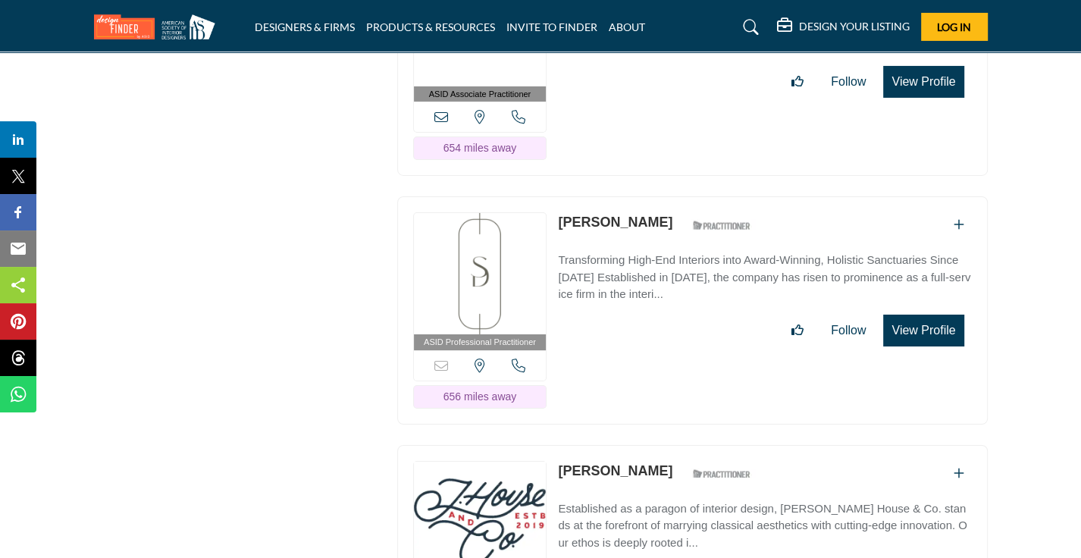
scroll to position [4396, 0]
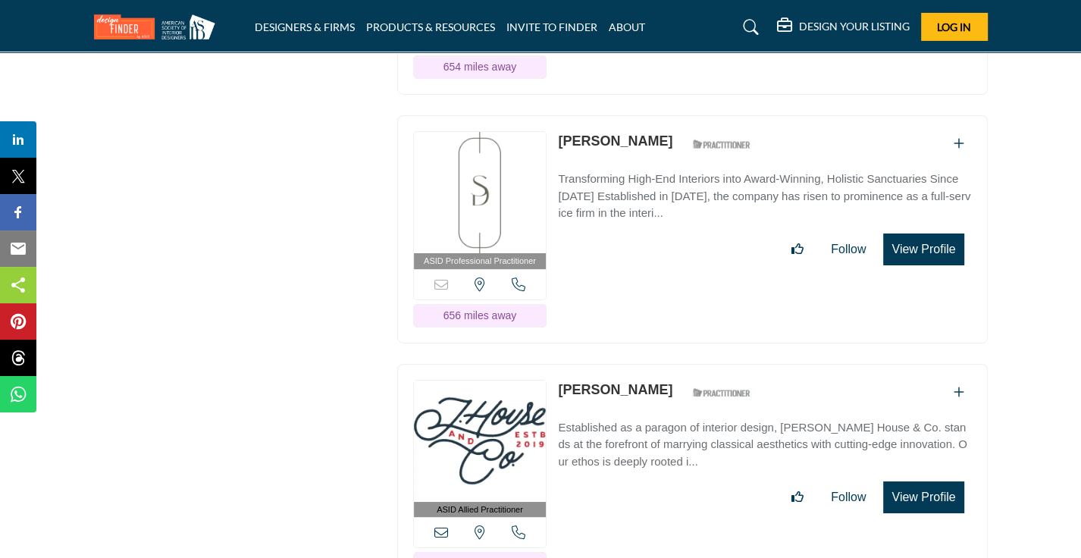
drag, startPoint x: 660, startPoint y: 334, endPoint x: 562, endPoint y: 339, distance: 98.7
click at [562, 380] on div "[PERSON_NAME] ASID Qualified Practitioner who validates work and experience to …" at bounding box center [658, 393] width 201 height 27
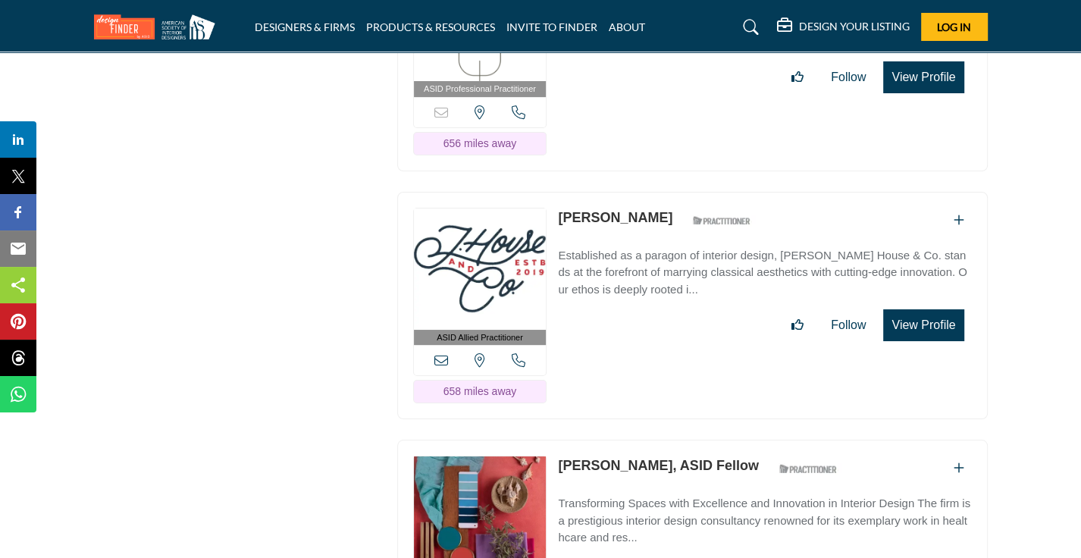
scroll to position [4624, 0]
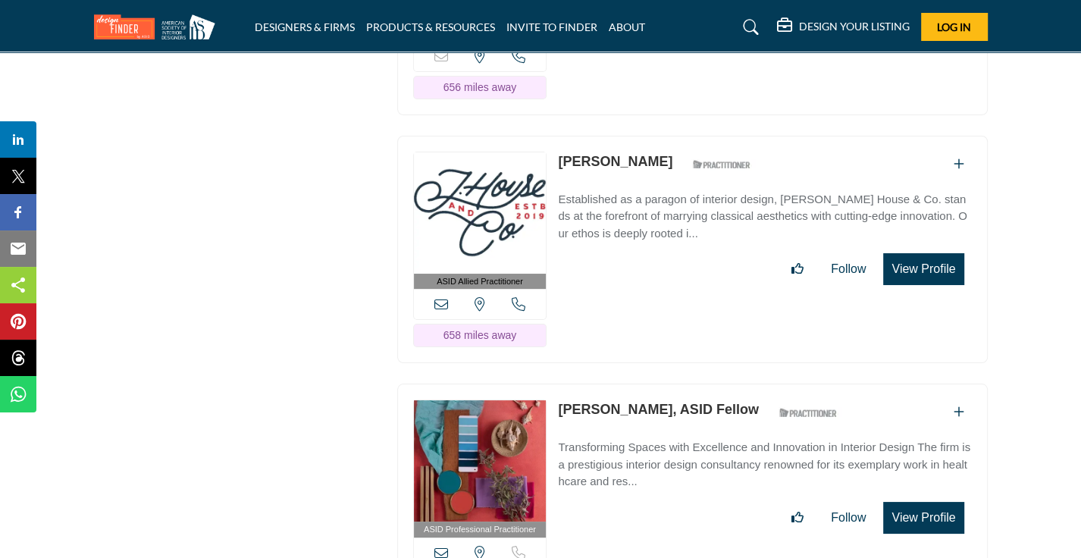
drag, startPoint x: 559, startPoint y: 361, endPoint x: 631, endPoint y: 353, distance: 73.2
click at [631, 399] on div "[PERSON_NAME], ASID Fellow ASID Qualified Practitioner who validates work and e…" at bounding box center [701, 412] width 287 height 27
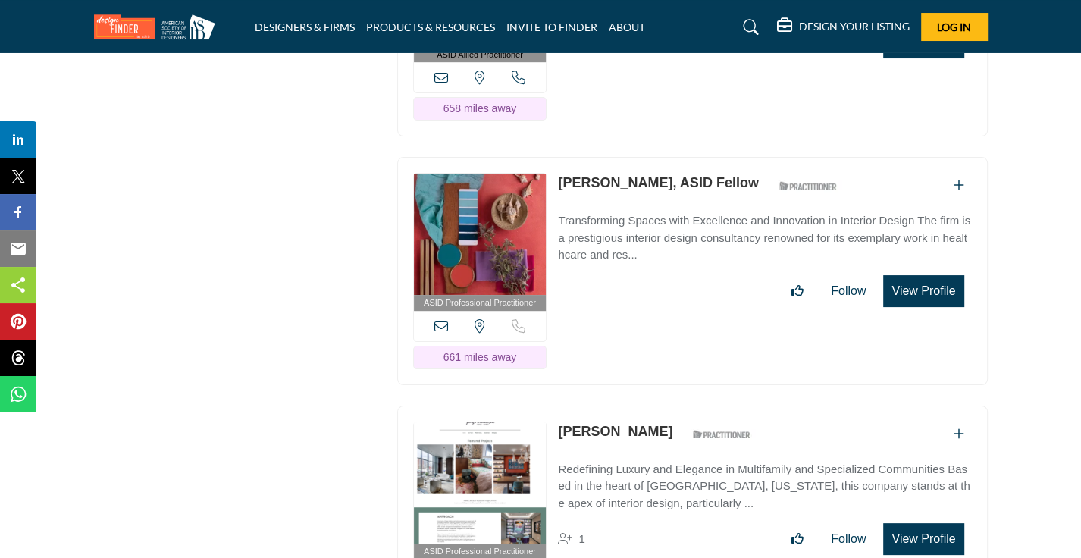
drag, startPoint x: 641, startPoint y: 374, endPoint x: 561, endPoint y: 377, distance: 79.6
click at [561, 421] on div "[PERSON_NAME] ASID Qualified Practitioner who validates work and experience to …" at bounding box center [658, 434] width 201 height 27
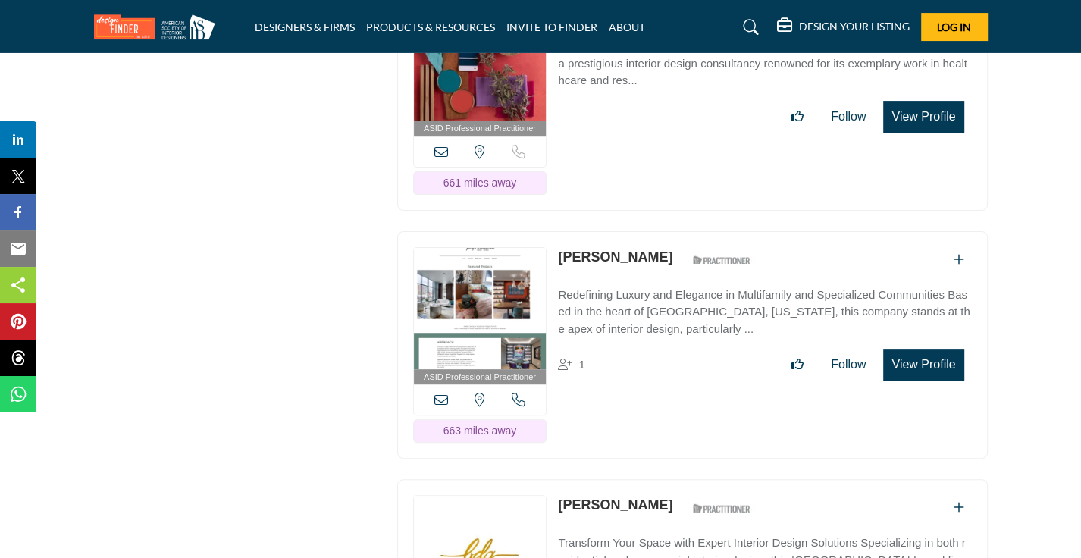
scroll to position [5154, 0]
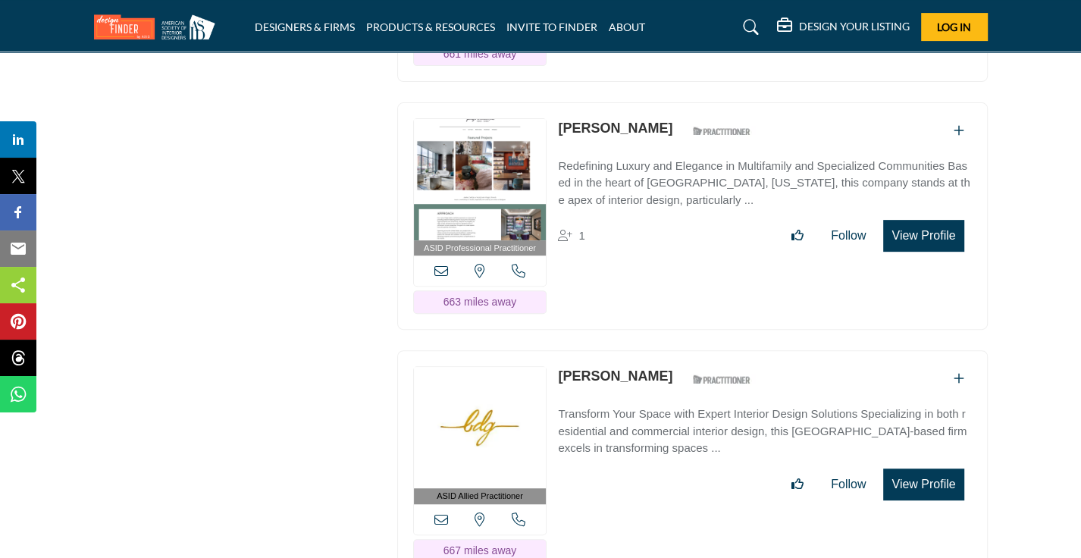
drag, startPoint x: 669, startPoint y: 321, endPoint x: 558, endPoint y: 313, distance: 111.0
click at [558, 366] on div "[PERSON_NAME] ASID Qualified Practitioner who validates work and experience to …" at bounding box center [658, 379] width 201 height 27
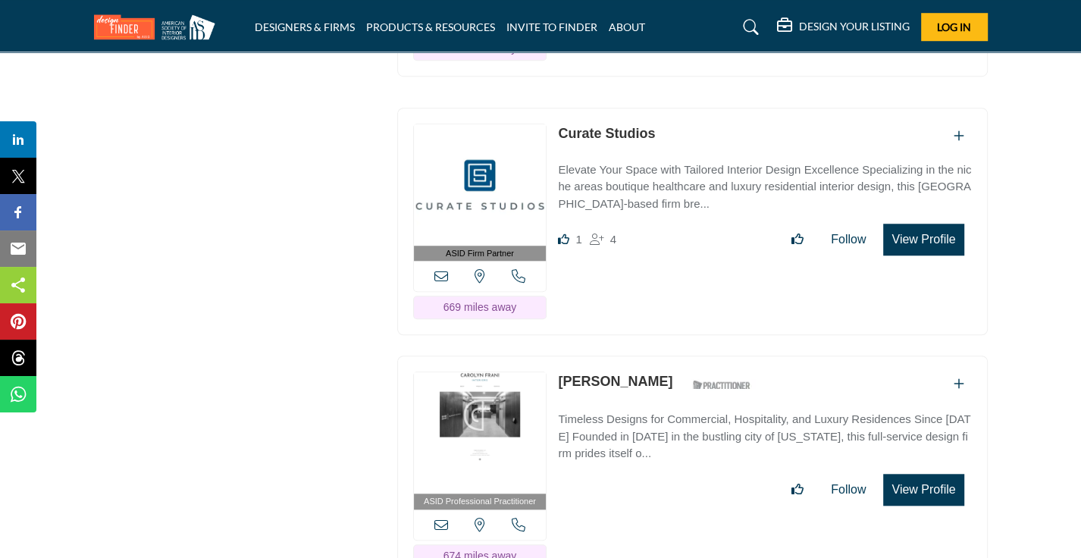
scroll to position [5685, 0]
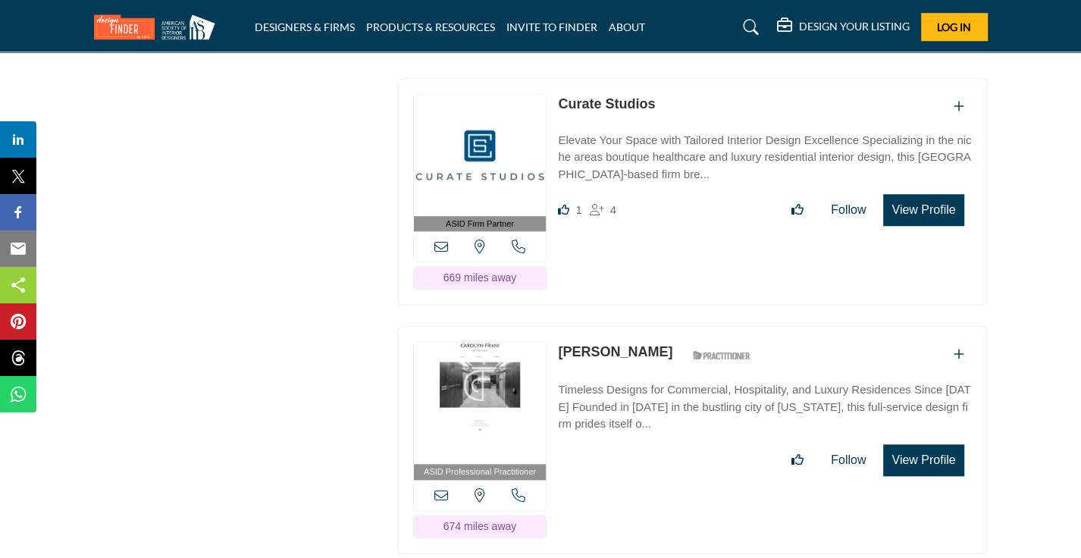
drag, startPoint x: 641, startPoint y: 291, endPoint x: 556, endPoint y: 285, distance: 85.1
click at [556, 326] on div "ASID Professional Practitioner ASID Professional Practitioners have successfull…" at bounding box center [692, 440] width 590 height 228
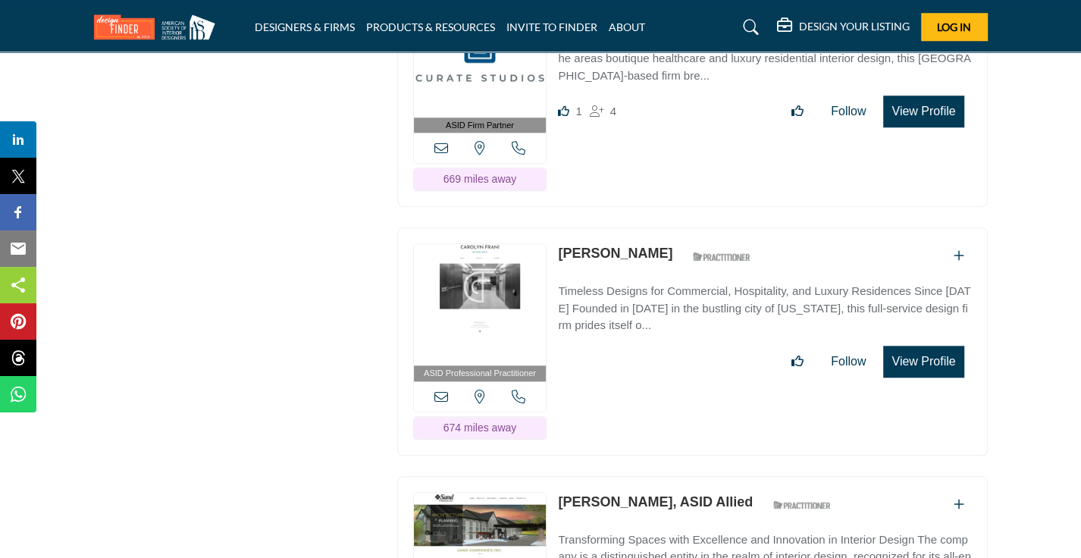
scroll to position [5837, 0]
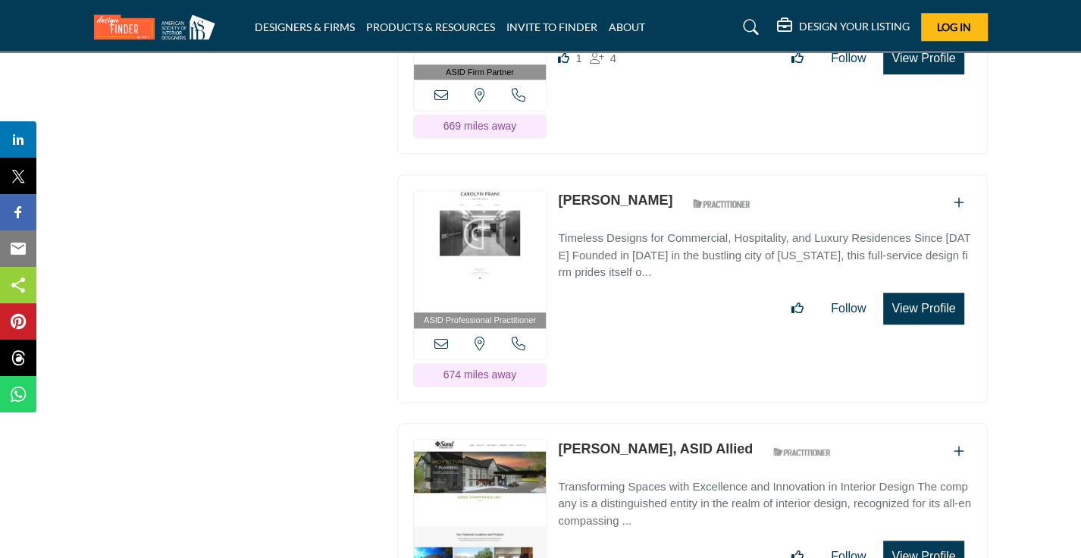
drag, startPoint x: 565, startPoint y: 386, endPoint x: 588, endPoint y: 379, distance: 23.7
click at [588, 439] on div "[PERSON_NAME], ASID Allied ASID Qualified Practitioner who validates work and e…" at bounding box center [698, 452] width 281 height 27
click at [605, 423] on div "ASID Allied Practitioner ASID Allied Practitioners have successfully completed …" at bounding box center [692, 537] width 590 height 228
drag, startPoint x: 557, startPoint y: 383, endPoint x: 656, endPoint y: 371, distance: 99.2
click at [656, 439] on p "[PERSON_NAME], ASID Allied" at bounding box center [655, 449] width 195 height 20
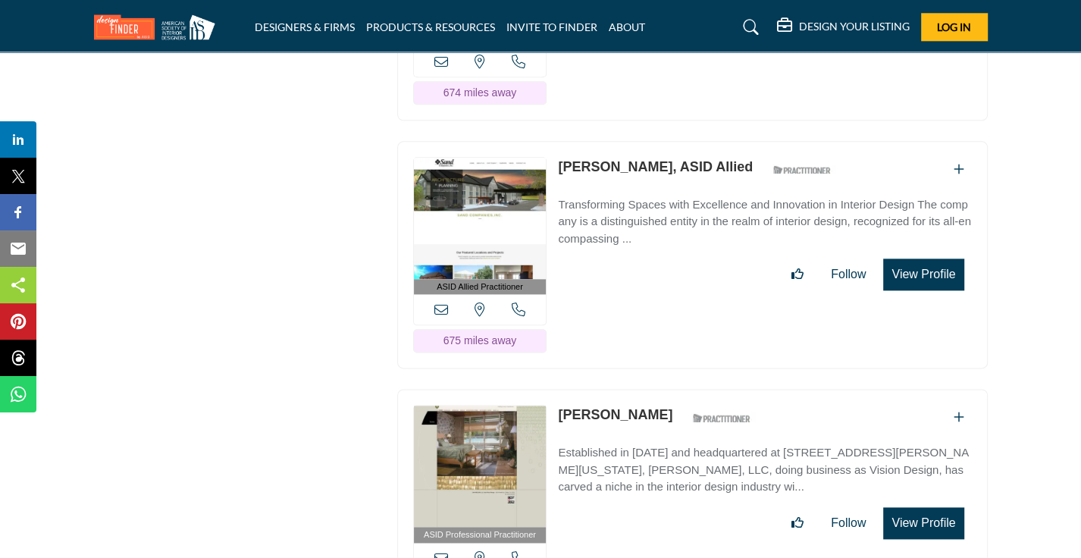
scroll to position [6140, 0]
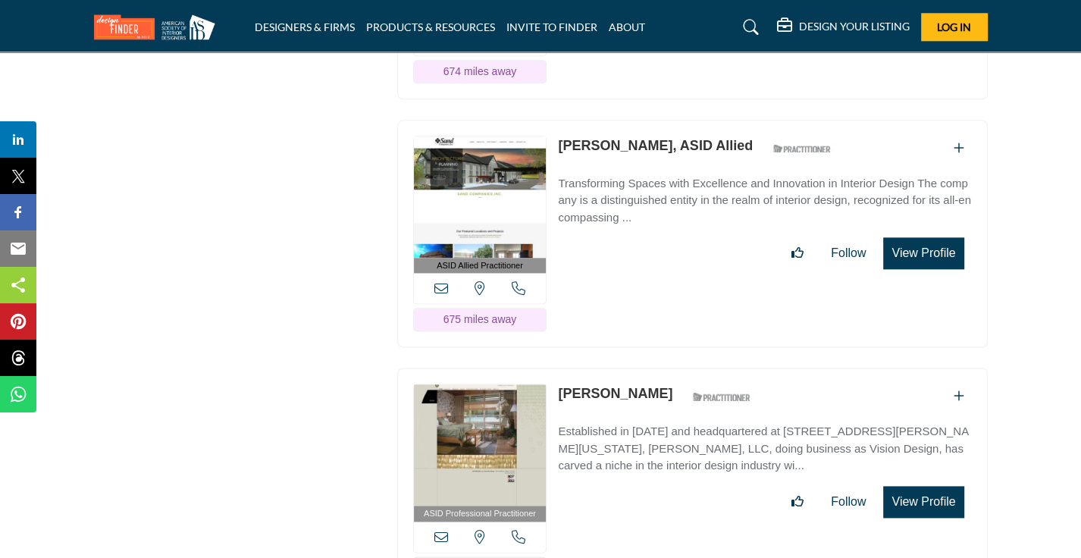
drag, startPoint x: 561, startPoint y: 327, endPoint x: 658, endPoint y: 314, distance: 97.9
click at [658, 384] on div "[PERSON_NAME] ASID Qualified Practitioner who validates work and experience to …" at bounding box center [658, 397] width 201 height 27
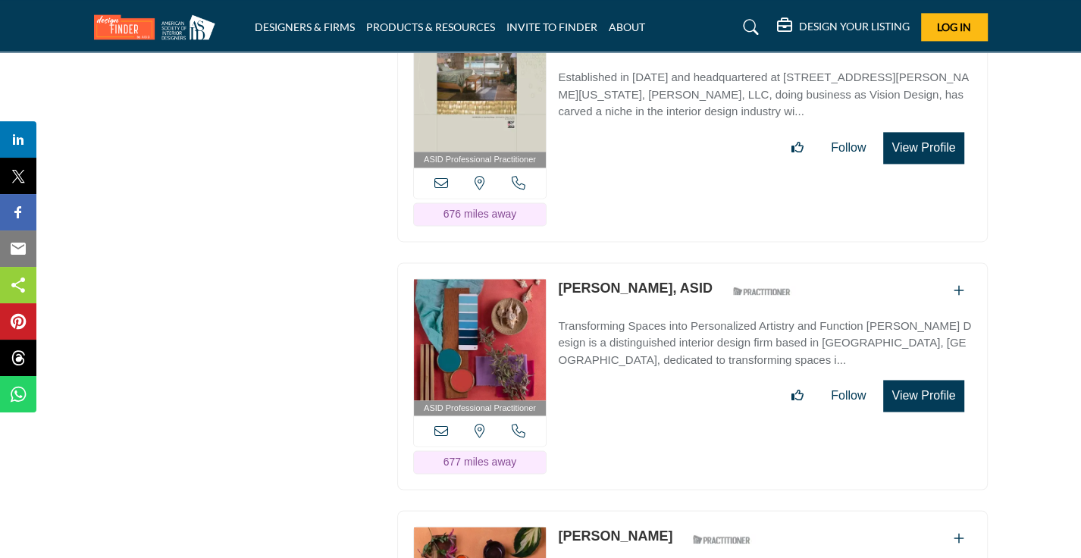
scroll to position [6595, 0]
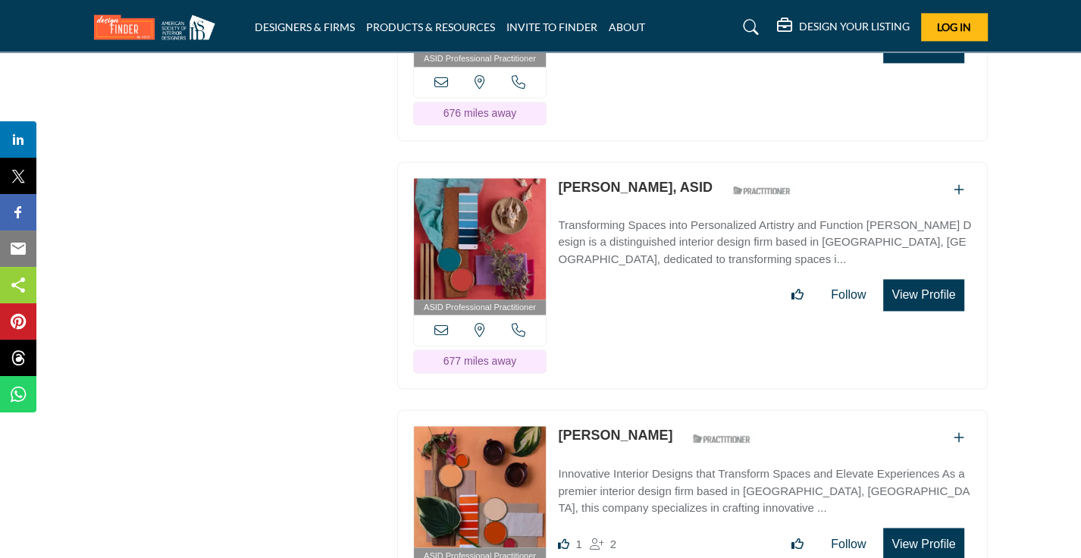
drag, startPoint x: 656, startPoint y: 362, endPoint x: 562, endPoint y: 358, distance: 94.8
click at [562, 425] on div "[PERSON_NAME] ASID Qualified Practitioner who validates work and experience to …" at bounding box center [658, 438] width 201 height 27
drag, startPoint x: 647, startPoint y: 115, endPoint x: 556, endPoint y: 105, distance: 92.2
click at [556, 161] on div "ASID Professional Practitioner ASID Professional Practitioners have successfull…" at bounding box center [692, 275] width 590 height 228
drag, startPoint x: 655, startPoint y: 364, endPoint x: 562, endPoint y: 354, distance: 93.8
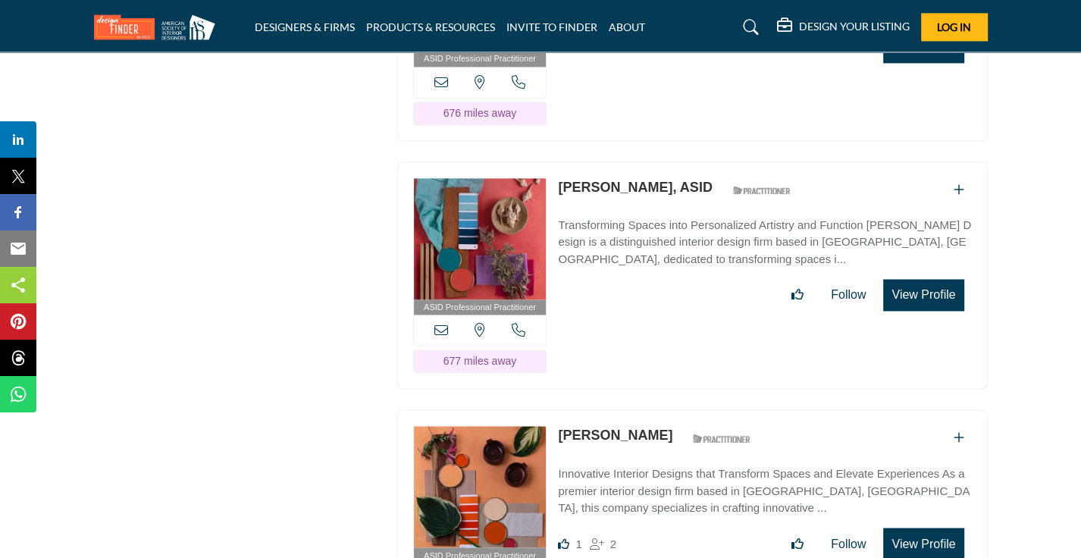
click at [562, 425] on div "[PERSON_NAME] ASID Qualified Practitioner who validates work and experience to …" at bounding box center [658, 438] width 201 height 27
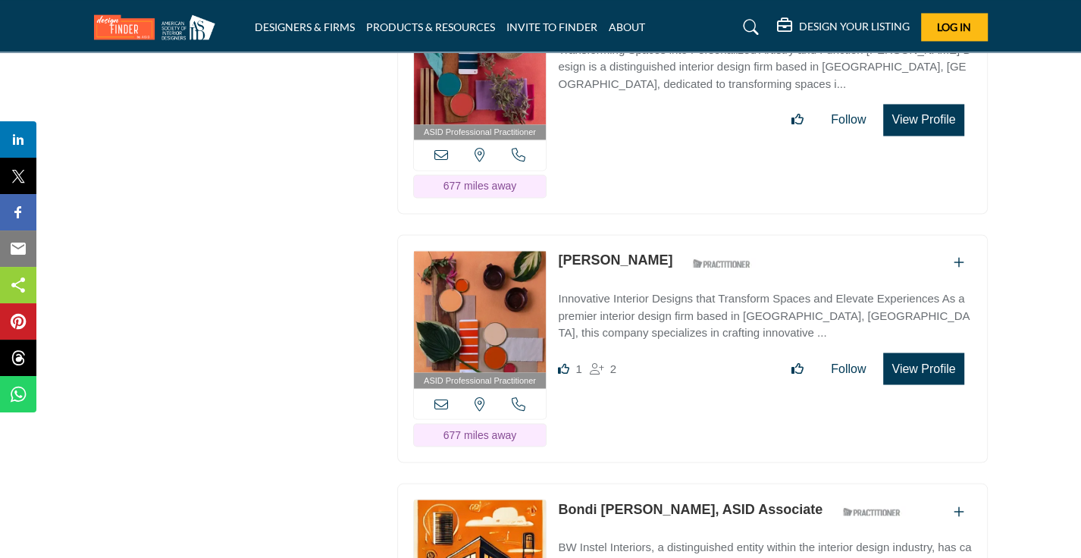
scroll to position [6822, 0]
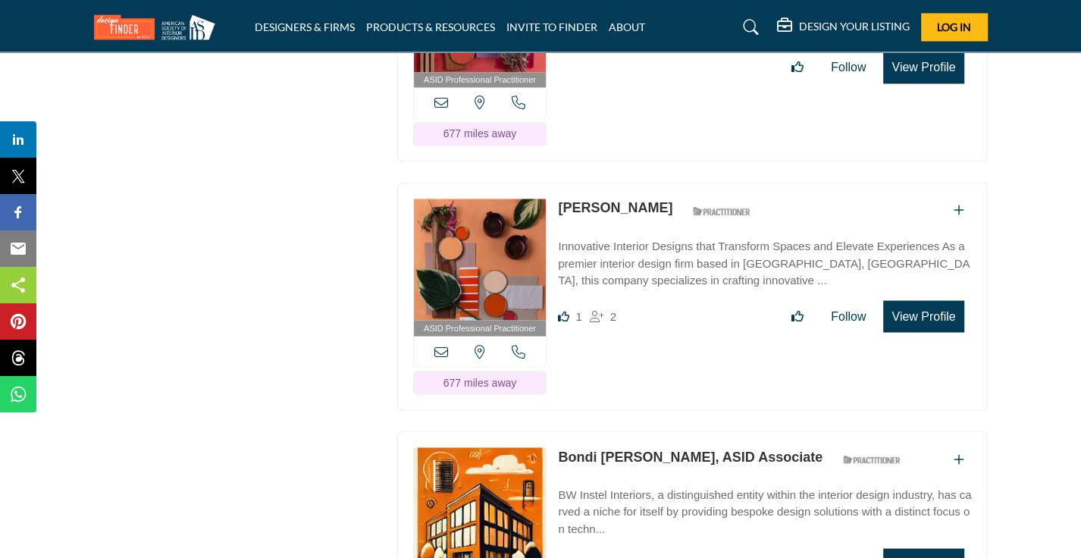
drag, startPoint x: 559, startPoint y: 377, endPoint x: 641, endPoint y: 377, distance: 81.1
click at [641, 446] on p "Bondi [PERSON_NAME], ASID Associate" at bounding box center [690, 456] width 265 height 20
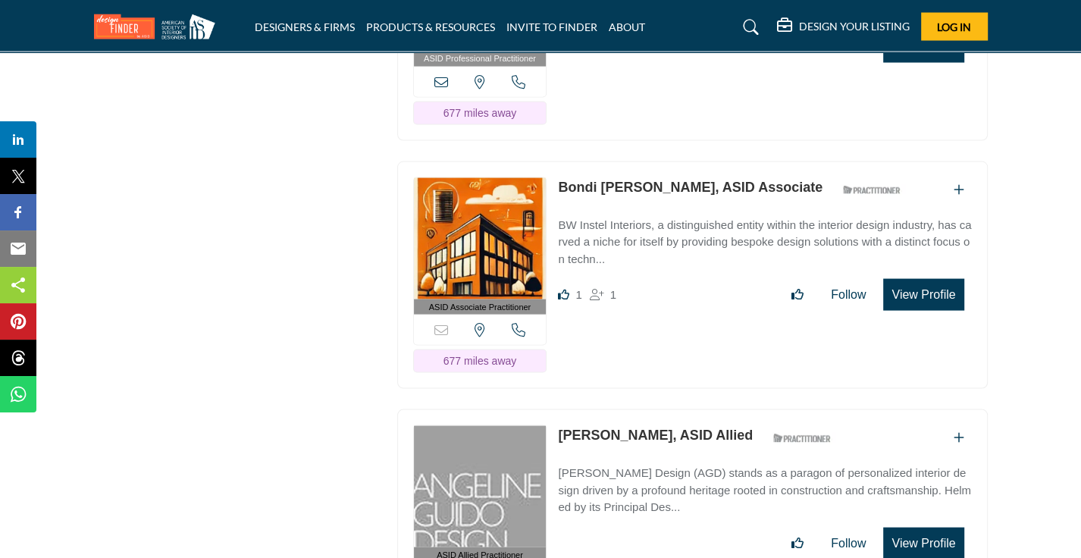
scroll to position [7125, 0]
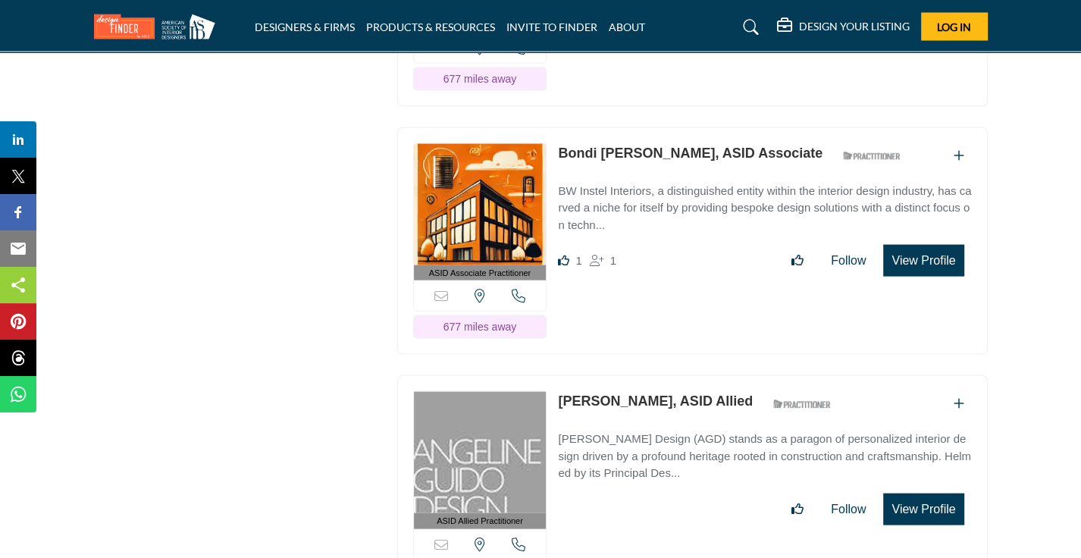
drag, startPoint x: 561, startPoint y: 322, endPoint x: 641, endPoint y: 300, distance: 82.6
click at [641, 375] on div "ASID Allied Practitioner ASID Allied Practitioners have successfully completed …" at bounding box center [692, 489] width 590 height 228
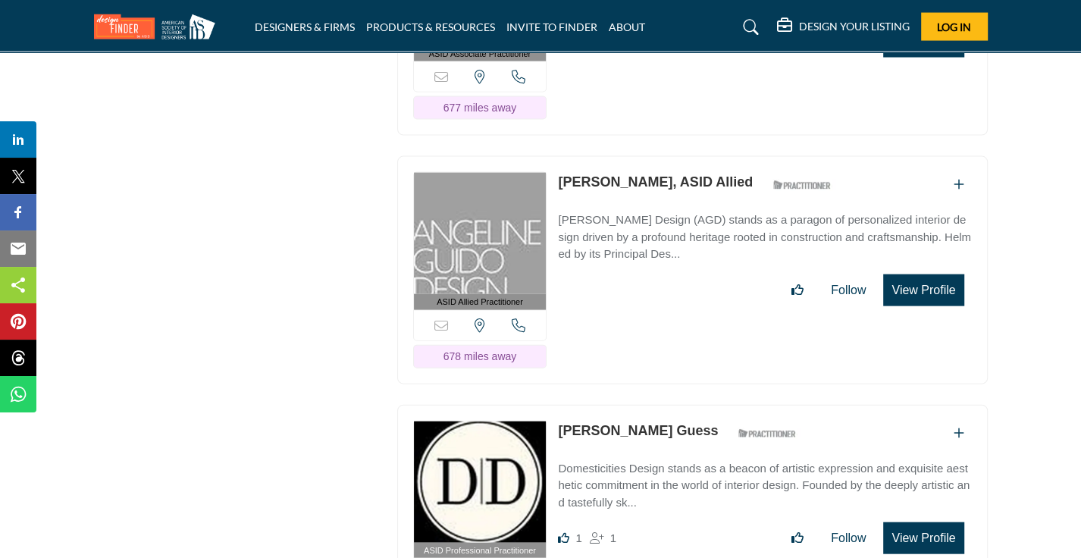
scroll to position [7428, 0]
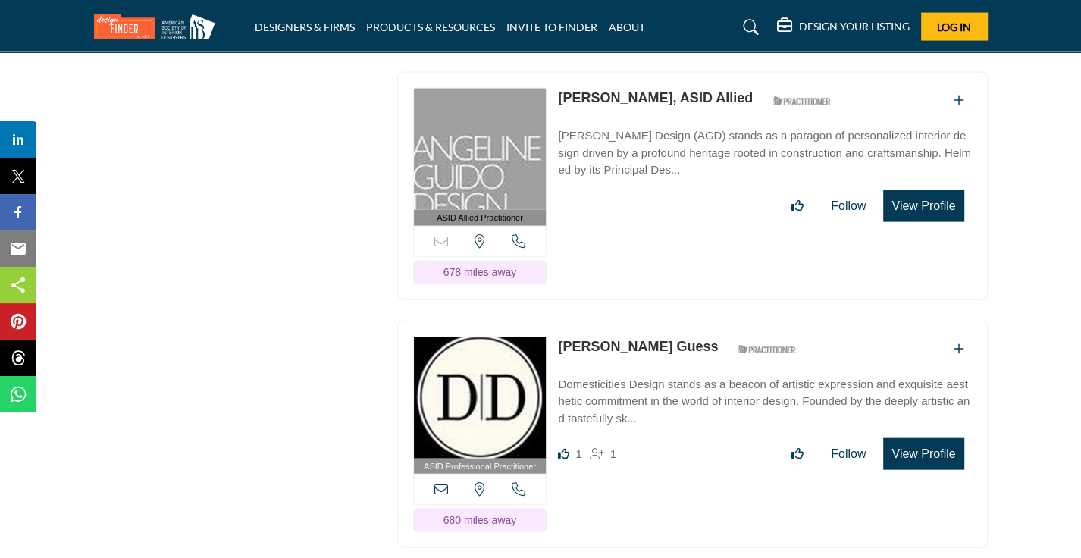
drag, startPoint x: 662, startPoint y: 265, endPoint x: 559, endPoint y: 261, distance: 102.4
click at [559, 337] on div "[PERSON_NAME] Guess ASID Qualified Practitioner who validates work and experien…" at bounding box center [681, 350] width 246 height 27
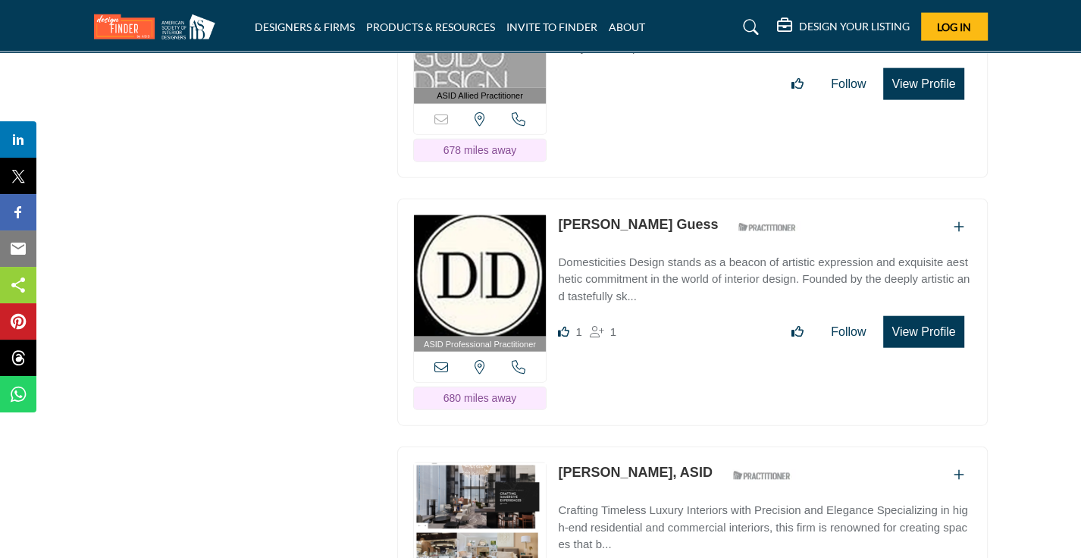
scroll to position [7656, 0]
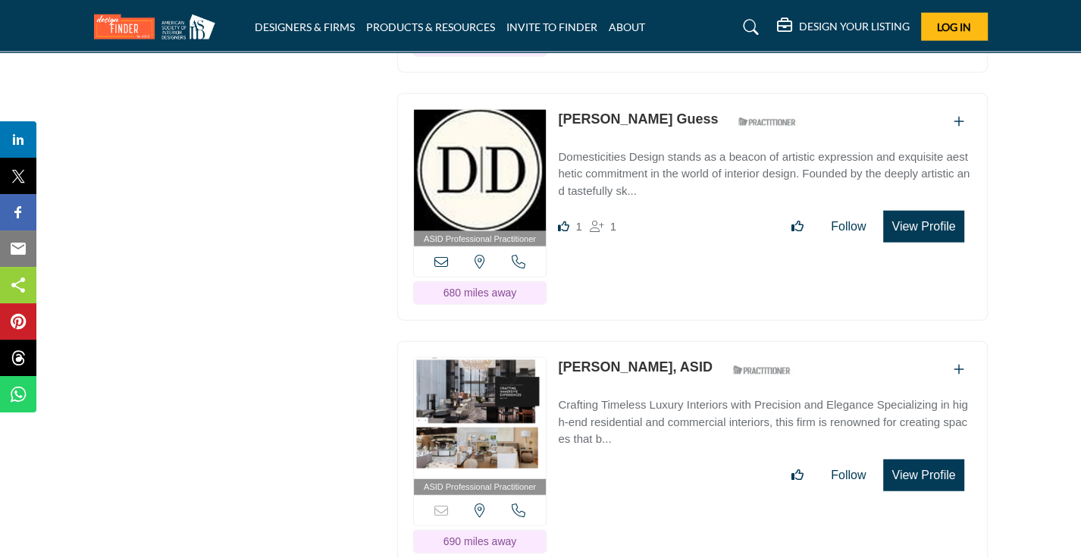
drag, startPoint x: 558, startPoint y: 288, endPoint x: 646, endPoint y: 268, distance: 90.1
click at [646, 357] on div "[PERSON_NAME], ASID ASID Qualified Practitioner who validates work and experien…" at bounding box center [764, 424] width 413 height 134
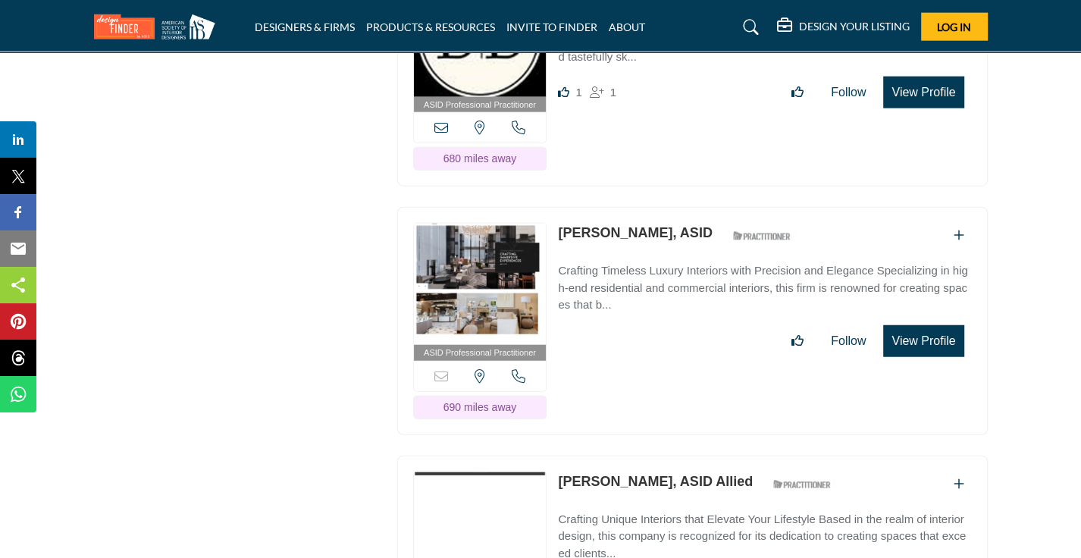
scroll to position [7882, 0]
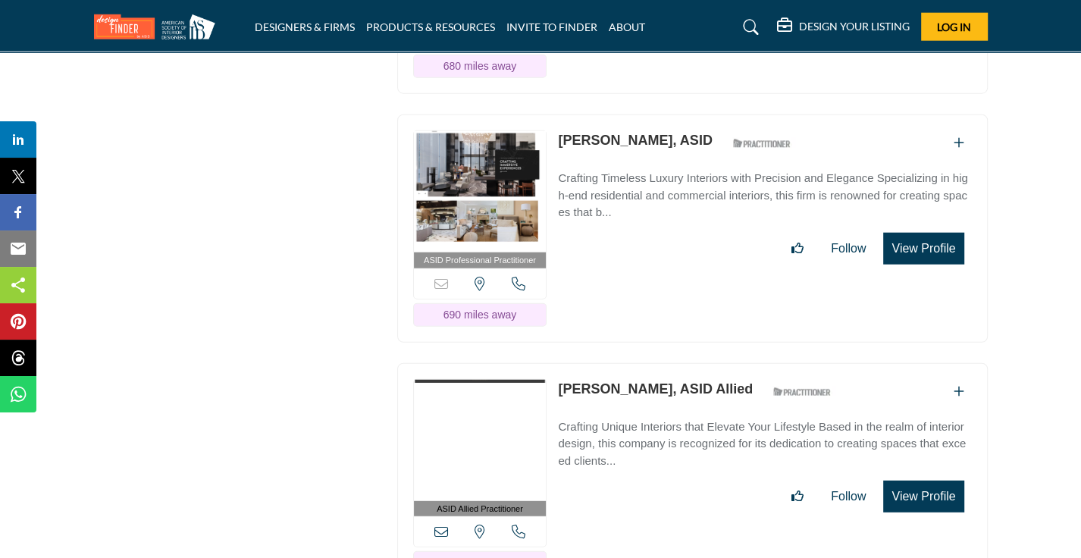
drag, startPoint x: 561, startPoint y: 304, endPoint x: 648, endPoint y: 289, distance: 88.5
click at [648, 379] on div "[PERSON_NAME], ASID Allied ASID Qualified Practitioner who validates work and e…" at bounding box center [698, 392] width 281 height 27
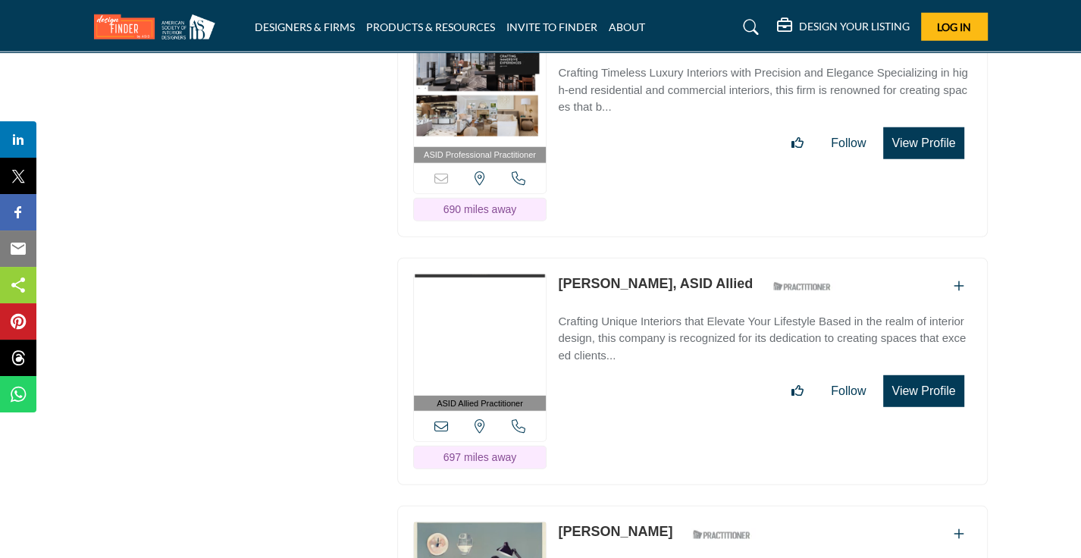
scroll to position [8111, 0]
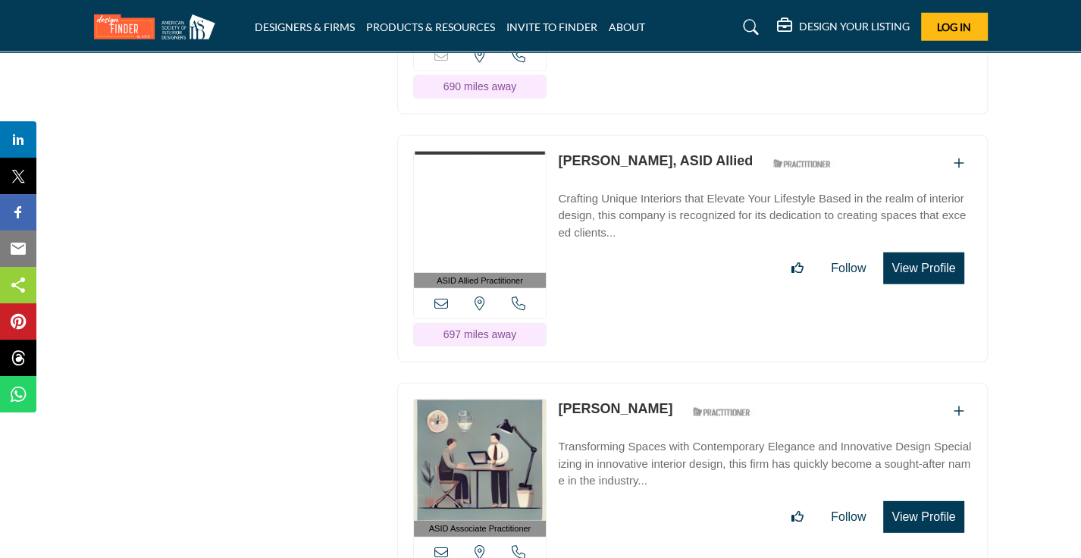
drag, startPoint x: 632, startPoint y: 318, endPoint x: 559, endPoint y: 312, distance: 73.8
click at [559, 399] on div "[PERSON_NAME] ASID Qualified Practitioner who validates work and experience to …" at bounding box center [658, 412] width 201 height 27
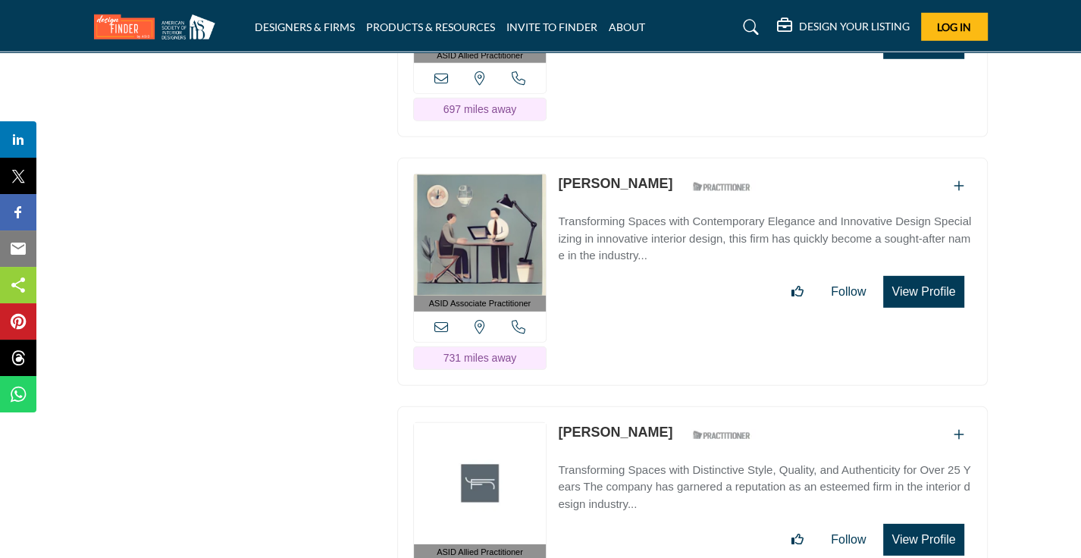
scroll to position [8337, 0]
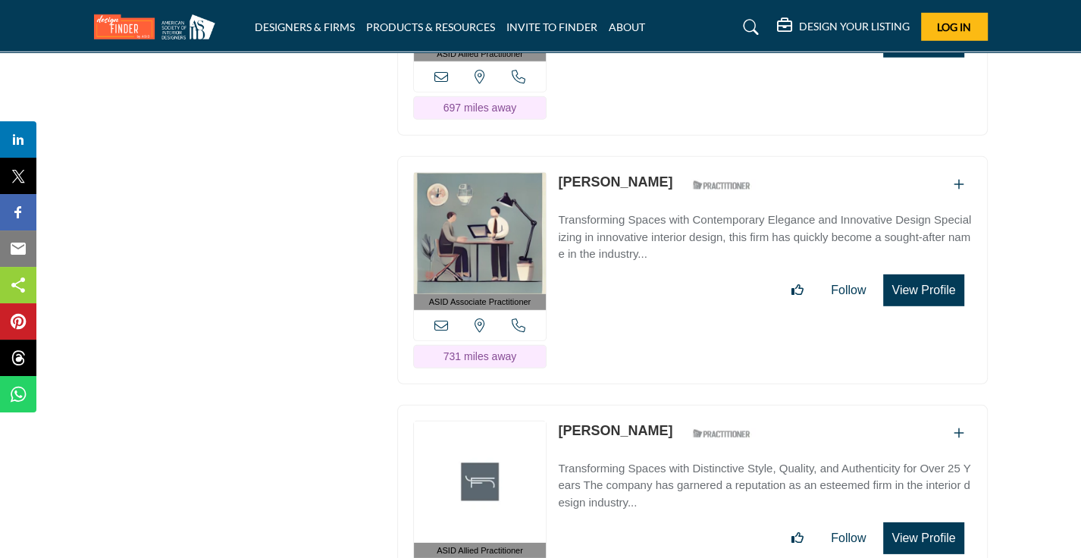
drag, startPoint x: 630, startPoint y: 298, endPoint x: 630, endPoint y: 325, distance: 27.3
click at [628, 405] on div "ASID Allied Practitioner ASID Allied Practitioners have successfully completed …" at bounding box center [692, 519] width 590 height 228
drag, startPoint x: 630, startPoint y: 325, endPoint x: 559, endPoint y: 338, distance: 71.7
click at [559, 421] on div "[PERSON_NAME] ASID Qualified Practitioner who validates work and experience to …" at bounding box center [658, 434] width 201 height 27
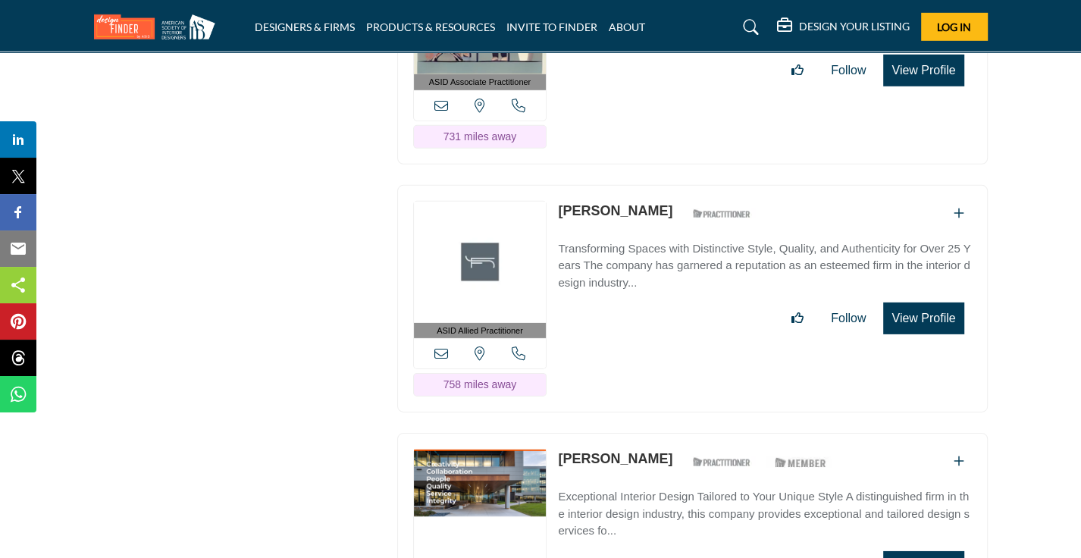
scroll to position [8565, 0]
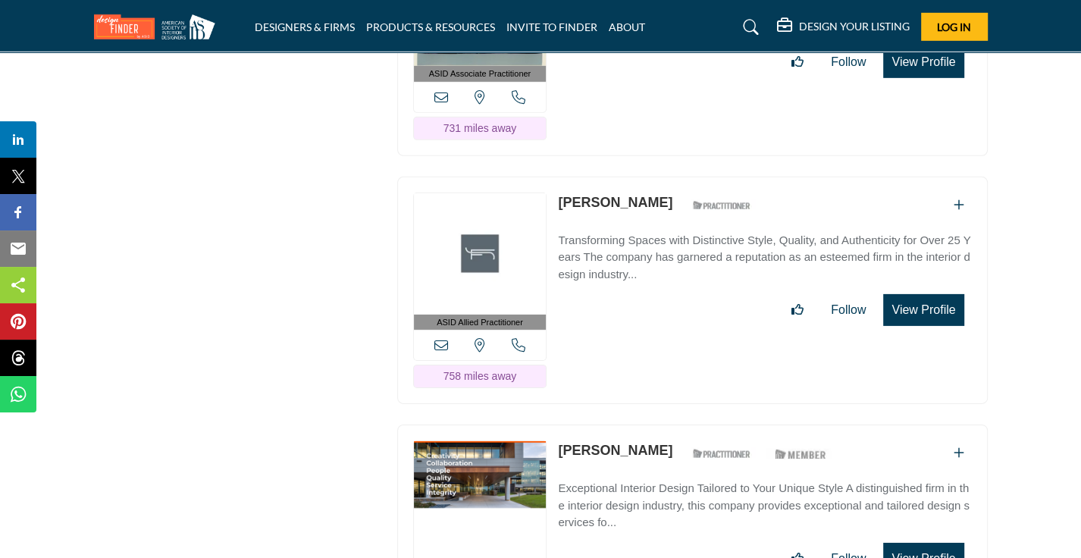
drag, startPoint x: 622, startPoint y: 349, endPoint x: 557, endPoint y: 341, distance: 64.9
click at [557, 424] on div "ASID Professional Practitioner ASID Professional Practitioners have successfull…" at bounding box center [692, 538] width 590 height 228
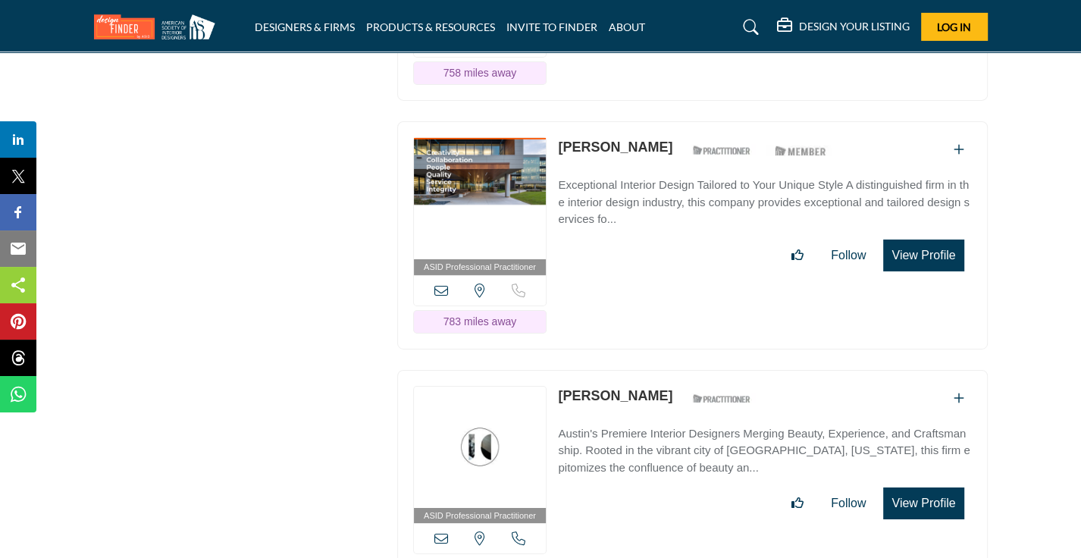
drag, startPoint x: 631, startPoint y: 297, endPoint x: 556, endPoint y: 287, distance: 76.5
click at [556, 370] on div "ASID Professional Practitioner ASID Professional Practitioners have successfull…" at bounding box center [692, 484] width 590 height 228
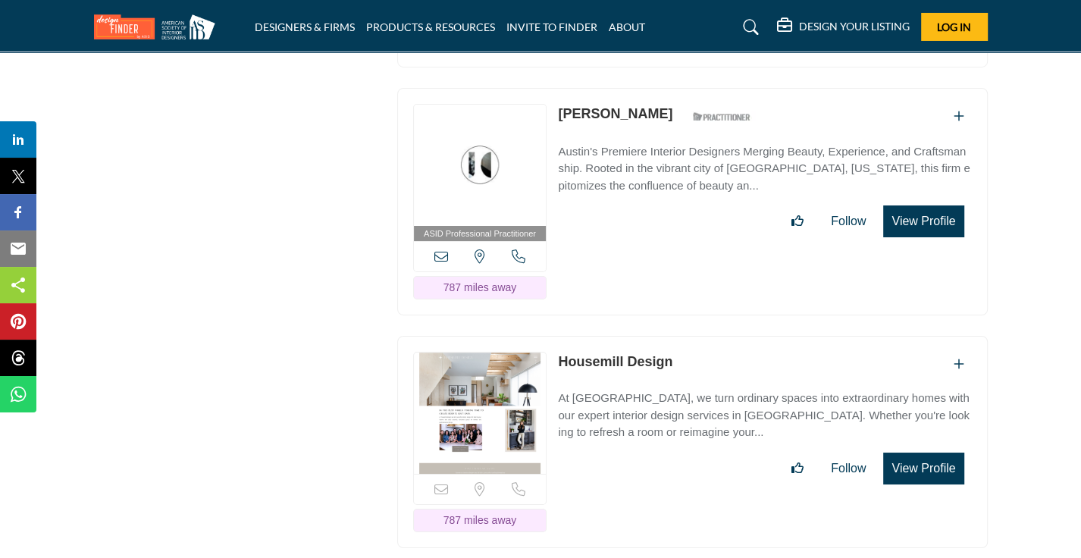
scroll to position [9172, 0]
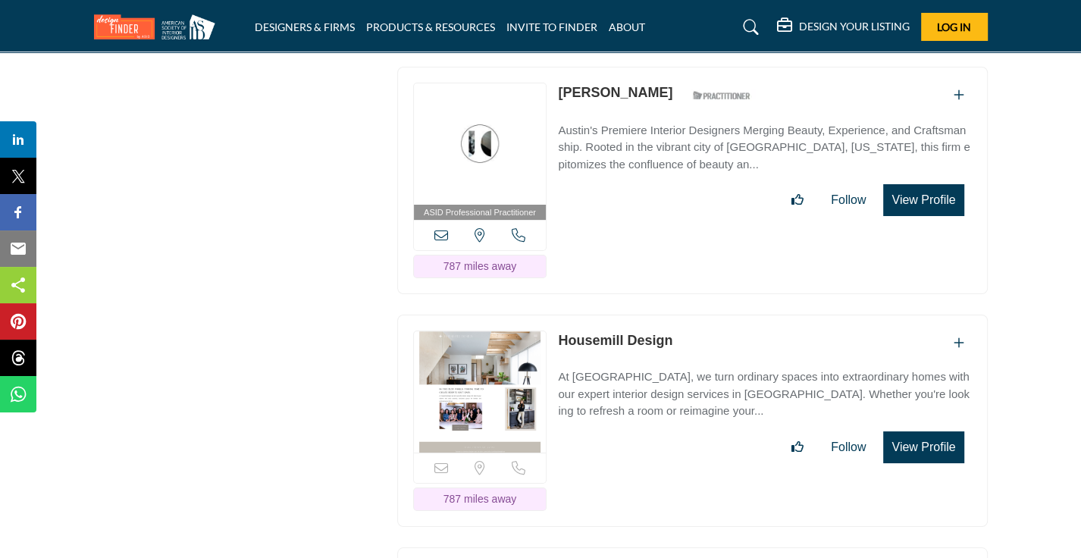
drag, startPoint x: 681, startPoint y: 228, endPoint x: 556, endPoint y: 227, distance: 125.8
click at [556, 315] on div "Sorry, but this listing is on a subscription plan which does not allow users to…" at bounding box center [692, 421] width 590 height 212
drag, startPoint x: 658, startPoint y: 465, endPoint x: 562, endPoint y: 458, distance: 96.6
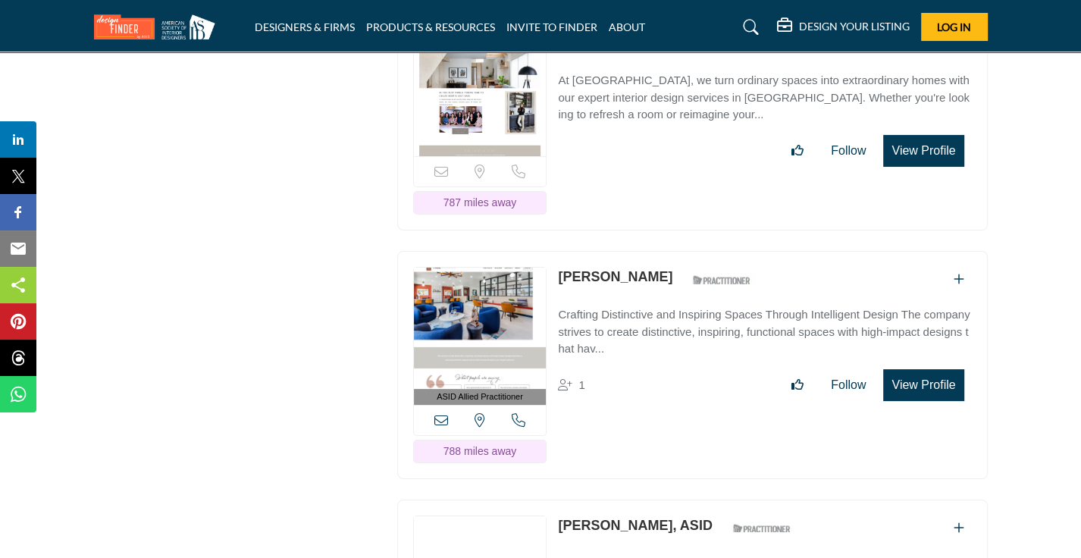
scroll to position [9550, 0]
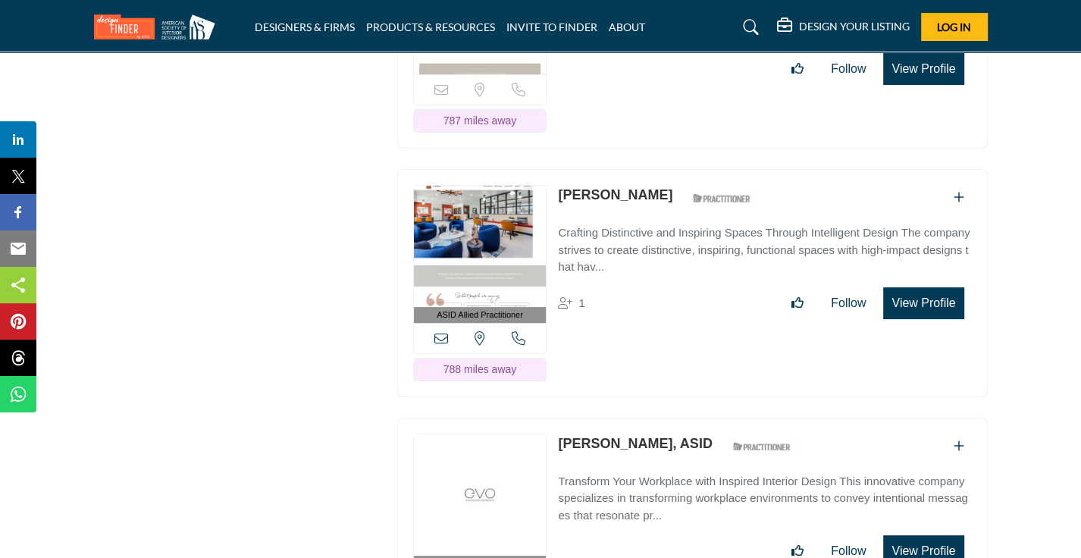
drag, startPoint x: 666, startPoint y: 333, endPoint x: 561, endPoint y: 318, distance: 105.6
click at [561, 434] on div "[PERSON_NAME], ASID ASID Qualified Practitioner who validates work and experien…" at bounding box center [678, 447] width 240 height 27
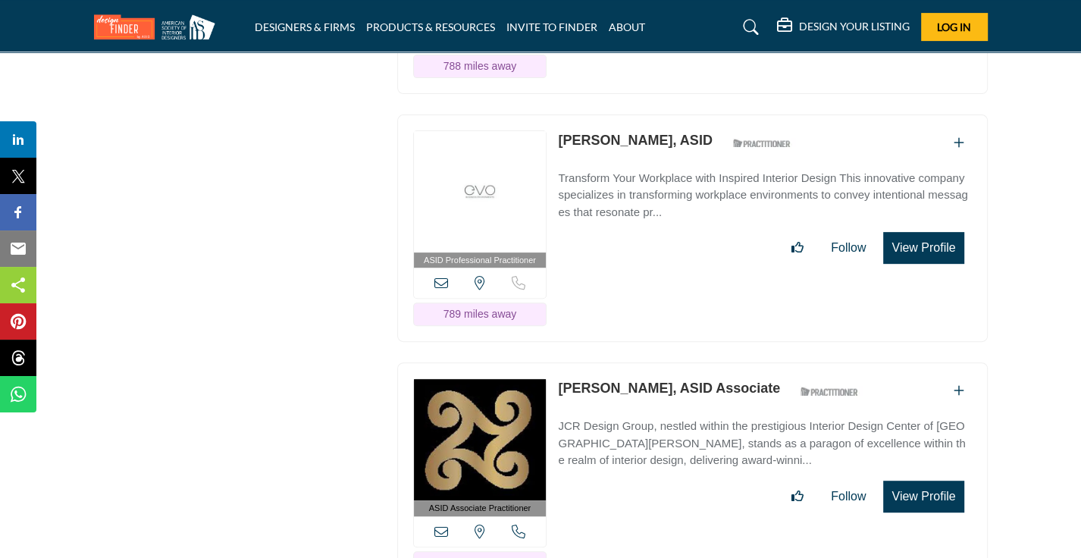
drag, startPoint x: 554, startPoint y: 264, endPoint x: 642, endPoint y: 265, distance: 87.9
click at [642, 362] on div "ASID Associate Practitioner ASID Associate Practitioners have a degree in any m…" at bounding box center [692, 476] width 590 height 228
